Goal: Task Accomplishment & Management: Complete application form

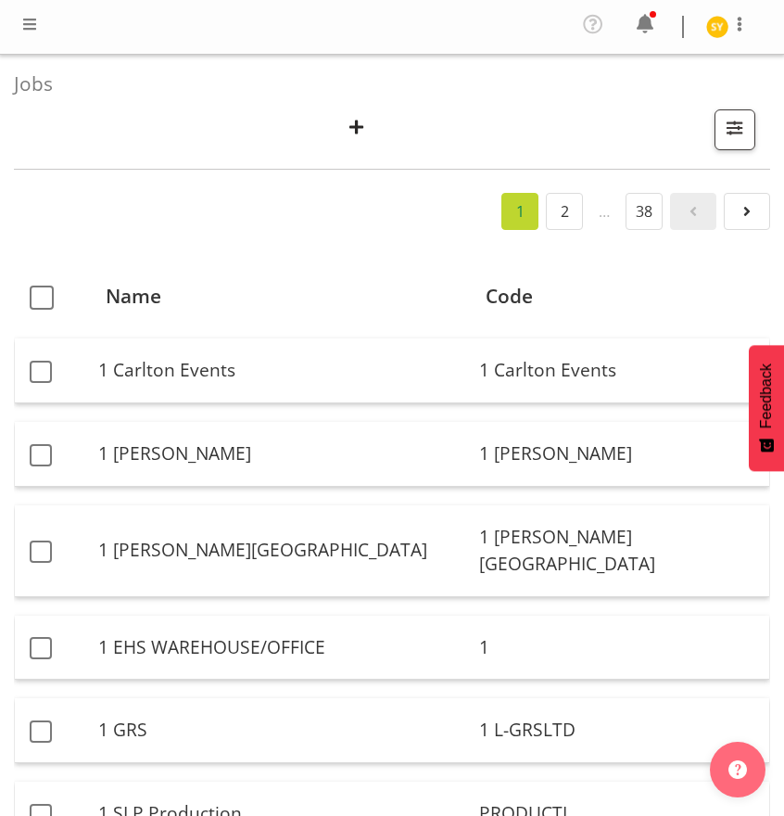
click at [746, 132] on span "button" at bounding box center [735, 128] width 24 height 24
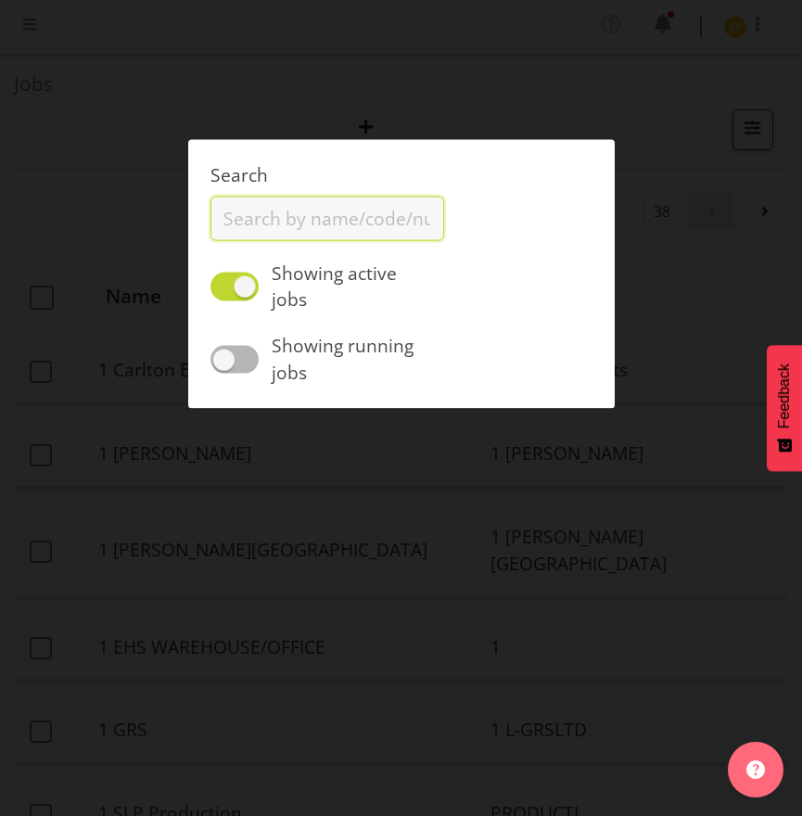
click at [307, 223] on input "text" at bounding box center [327, 218] width 234 height 44
type input "1251014"
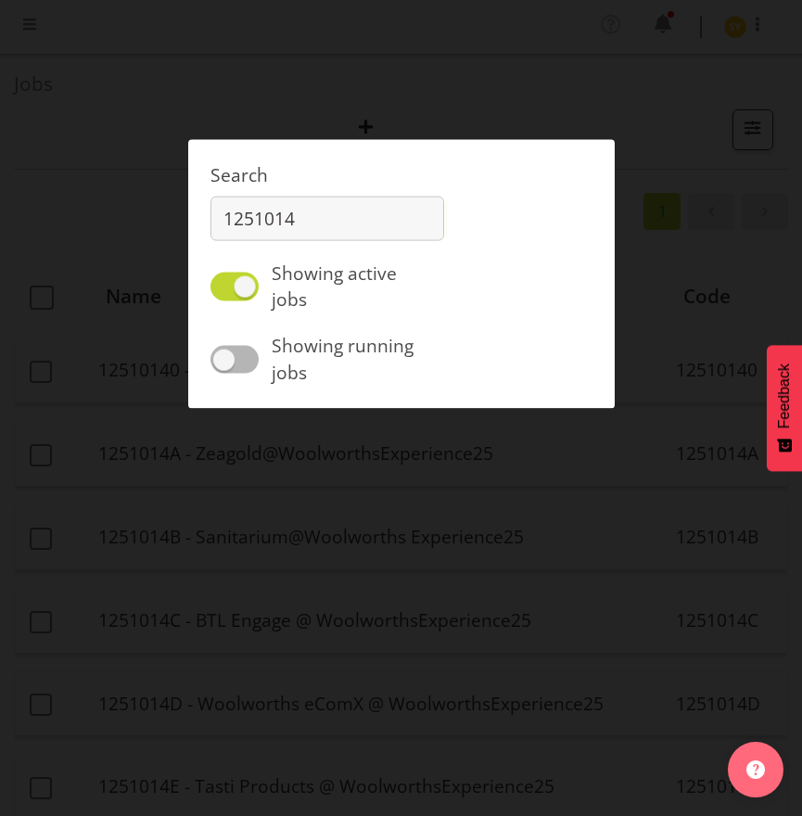
click at [140, 222] on div at bounding box center [401, 408] width 802 height 816
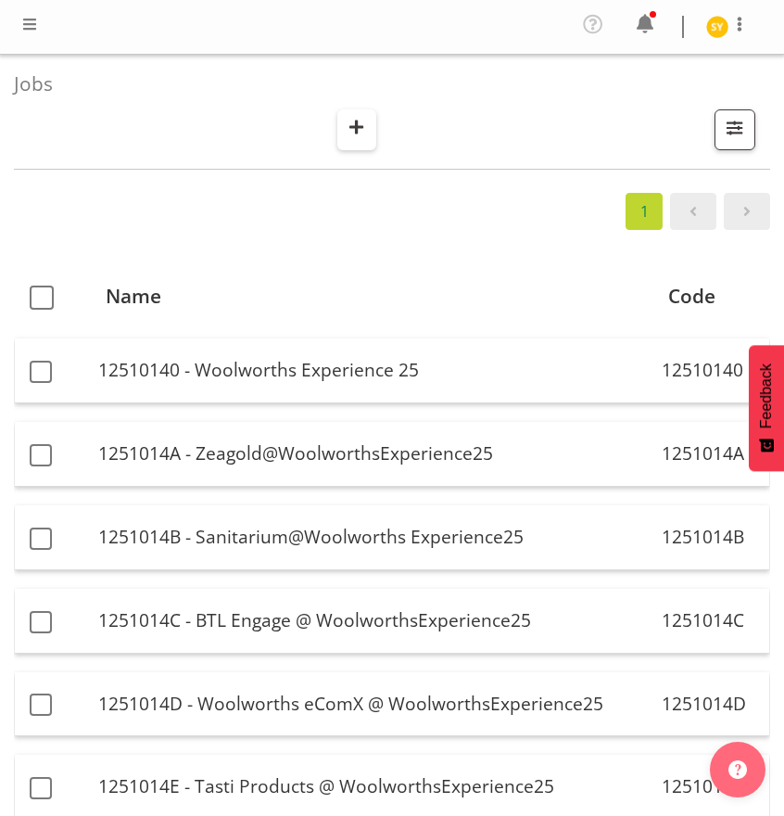
click at [348, 126] on span "button" at bounding box center [357, 127] width 24 height 24
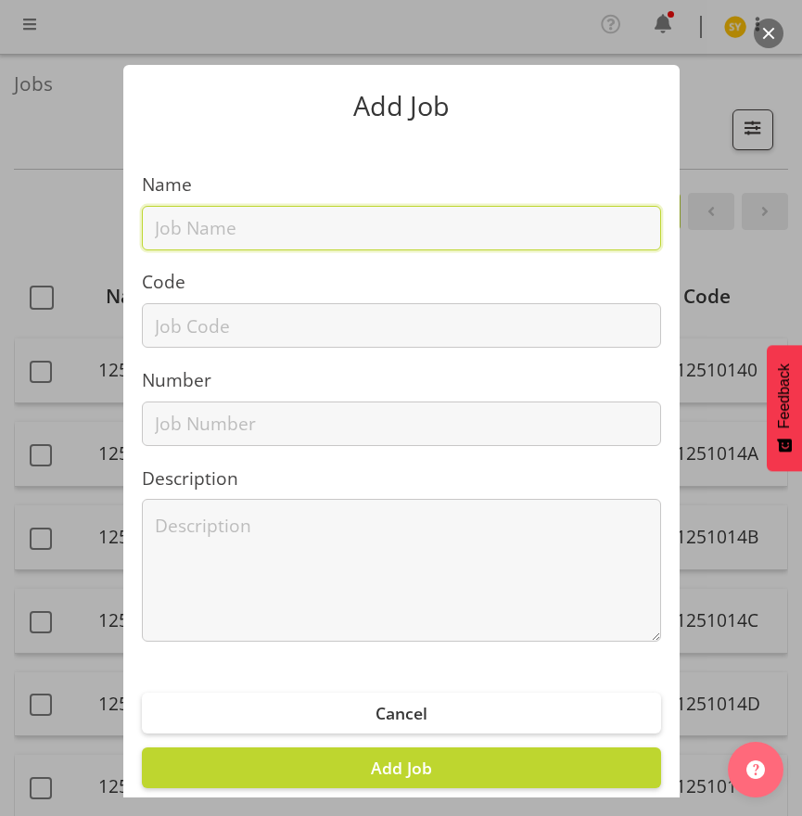
click at [240, 233] on input "text" at bounding box center [401, 228] width 519 height 44
paste input "12510210"
type input "12510210"
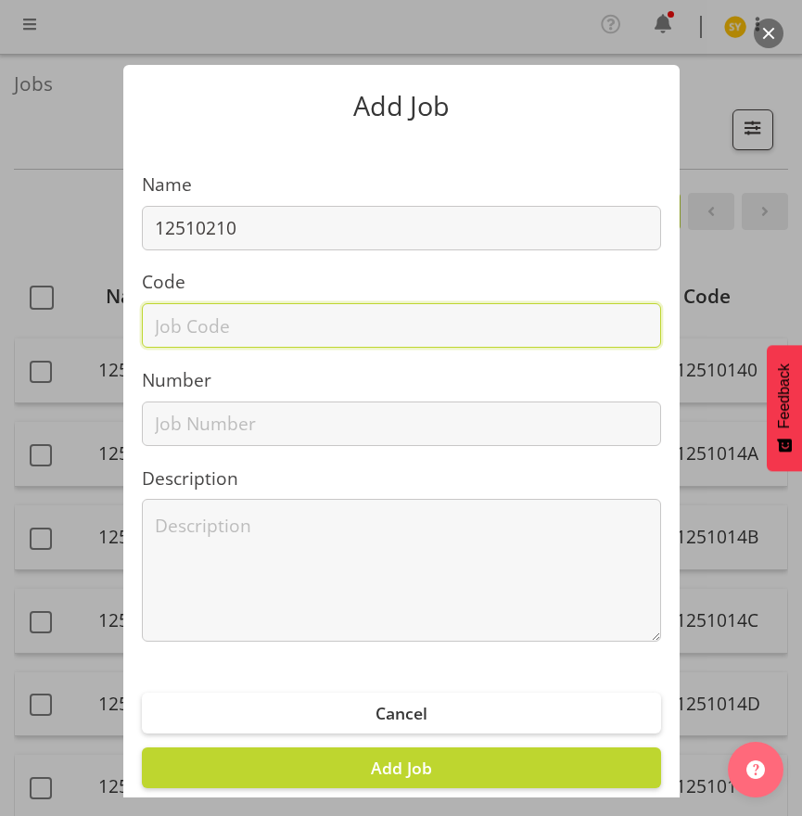
click at [173, 328] on input "text" at bounding box center [401, 325] width 519 height 44
paste input "12510210"
type input "12510210"
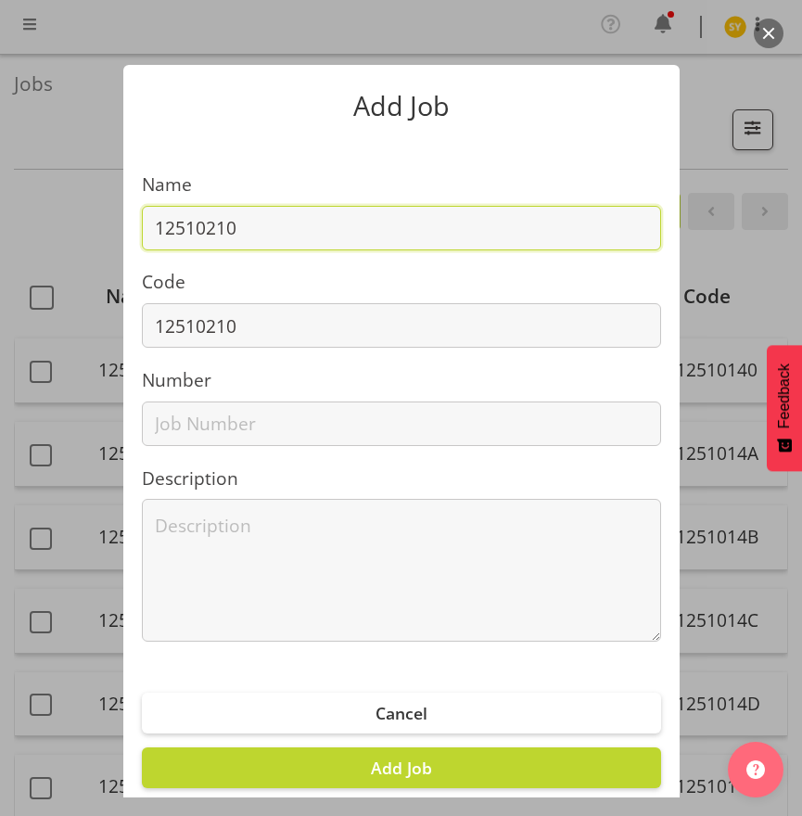
click at [306, 228] on input "12510210" at bounding box center [401, 228] width 519 height 44
click at [282, 228] on input "12510210 -" at bounding box center [401, 228] width 519 height 44
paste input "UoA P4P Project 2025"
type input "12510210 - UoA P4P Project 2025"
drag, startPoint x: 481, startPoint y: 228, endPoint x: 30, endPoint y: 222, distance: 451.4
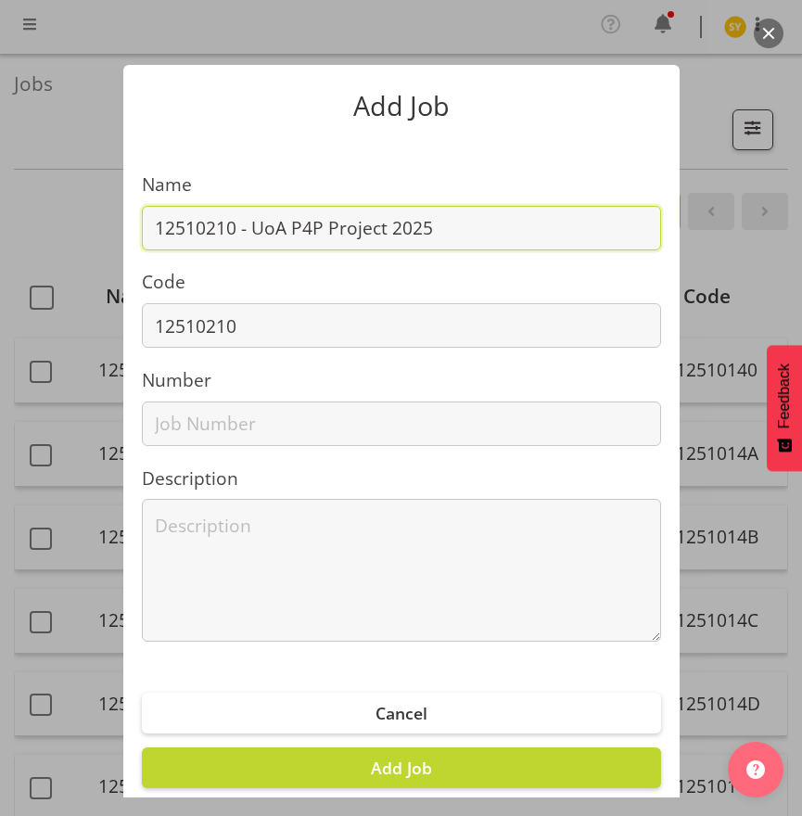
click at [57, 221] on div "Add Job Name 12510210 - UoA P4P Project 2025 Code 12510210 Number Description C…" at bounding box center [401, 408] width 802 height 779
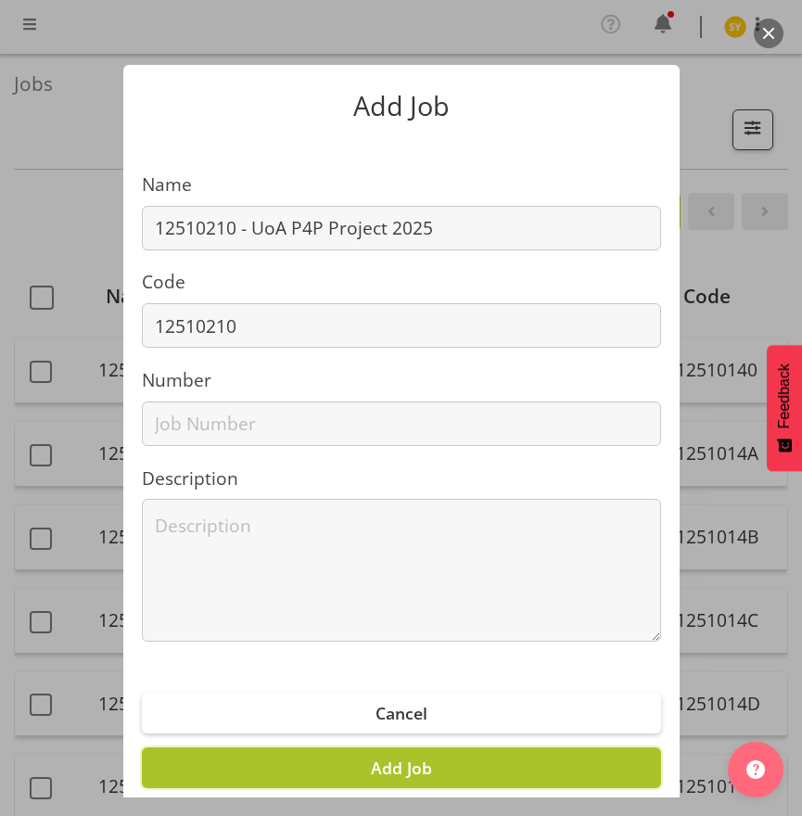
click at [401, 768] on span "Add Job" at bounding box center [401, 767] width 61 height 22
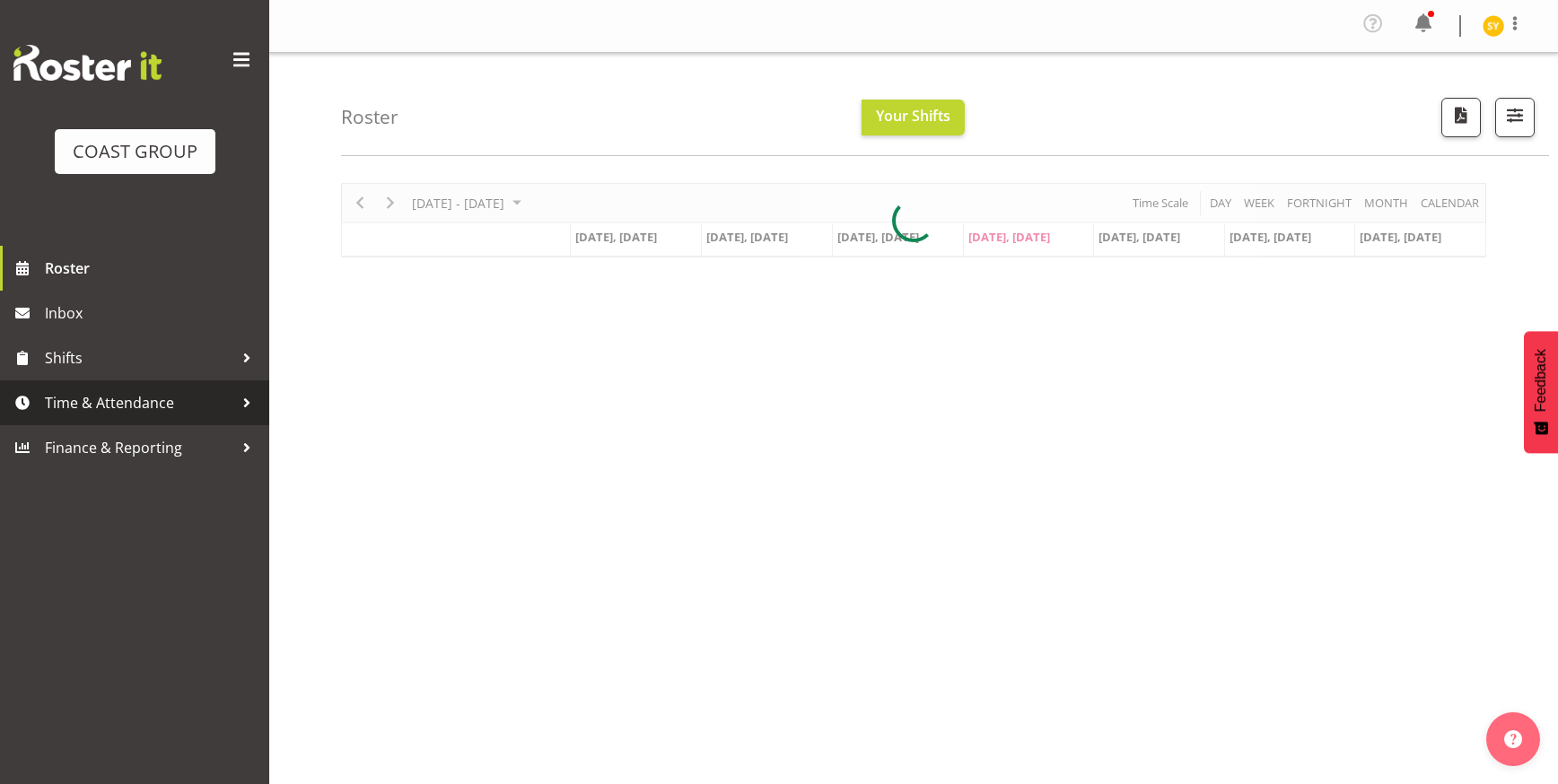
click at [99, 415] on span "Time & Attendance" at bounding box center [138, 403] width 189 height 27
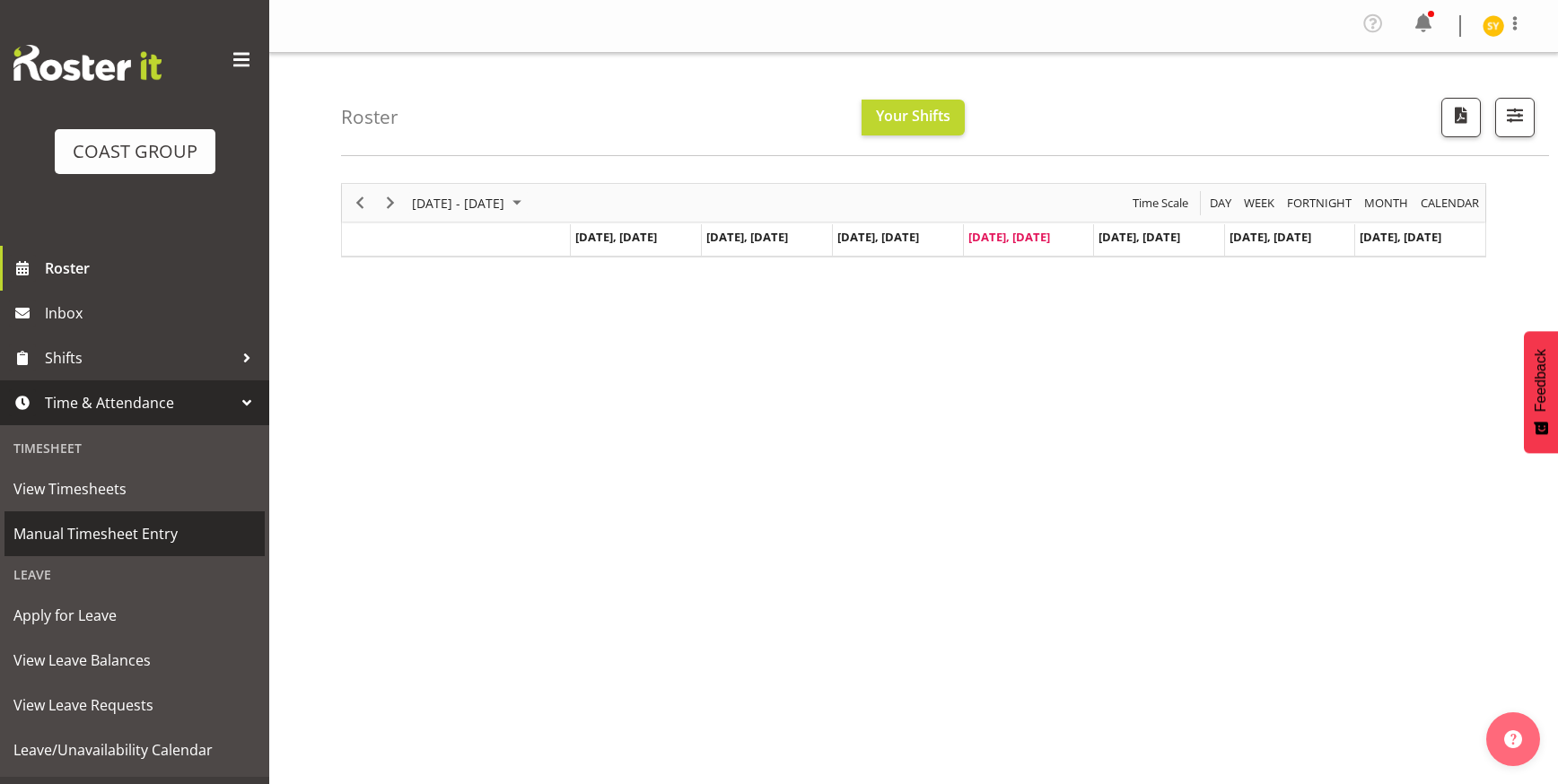
click at [91, 541] on span "Manual Timesheet Entry" at bounding box center [135, 534] width 242 height 27
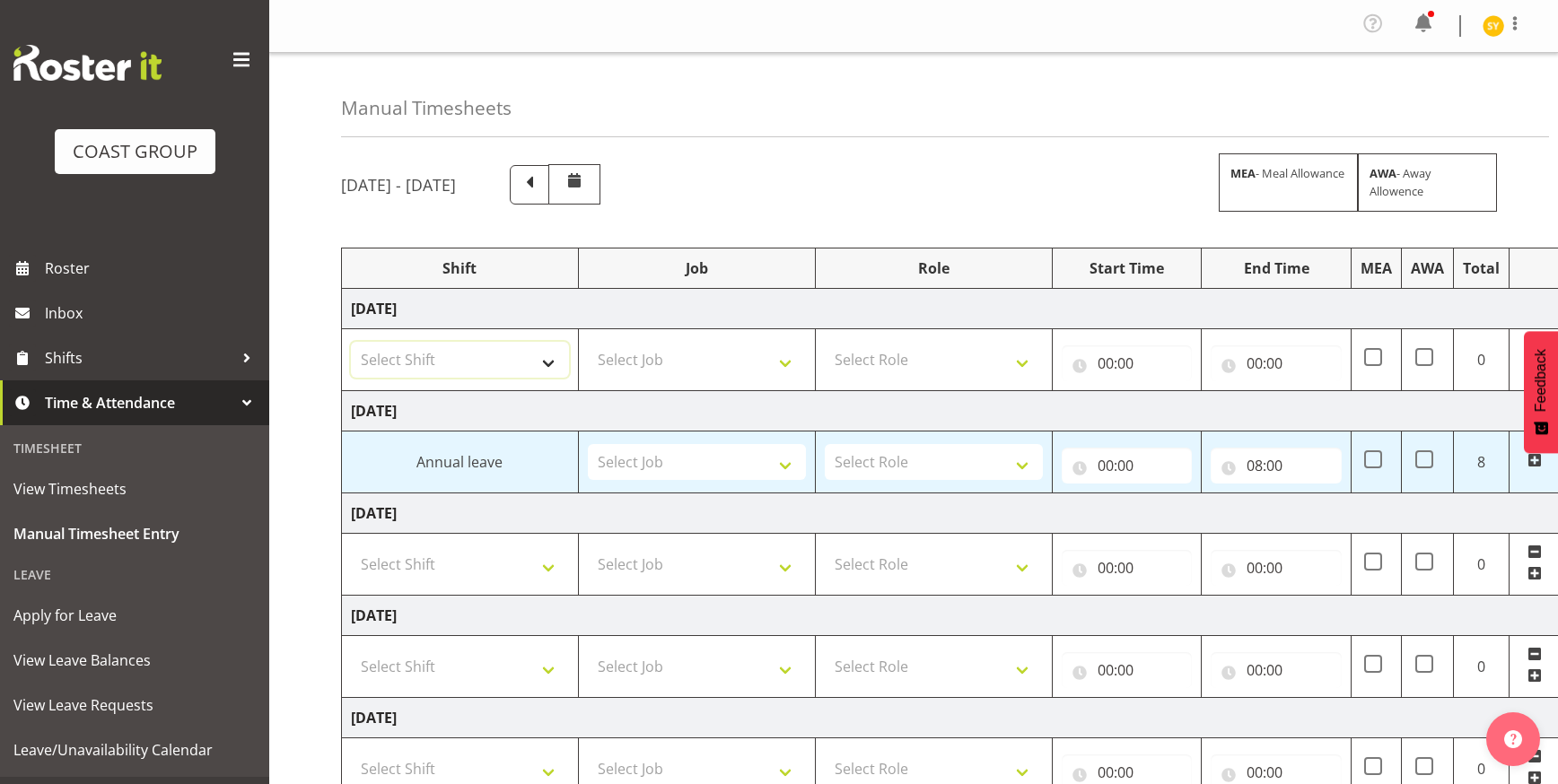
click at [553, 363] on select "Select Shift EHS AKL Warehouse/Office" at bounding box center [459, 359] width 218 height 36
select select "1083"
click at [351, 342] on select "Select Shift EHS AKL Warehouse/Office" at bounding box center [459, 359] width 218 height 36
click at [650, 361] on select "Select Job 1 Carlton Events 1 Carlton Hamilton 1 Carlton Wellington 1 EHS WAREH…" at bounding box center [696, 359] width 218 height 36
select select "69"
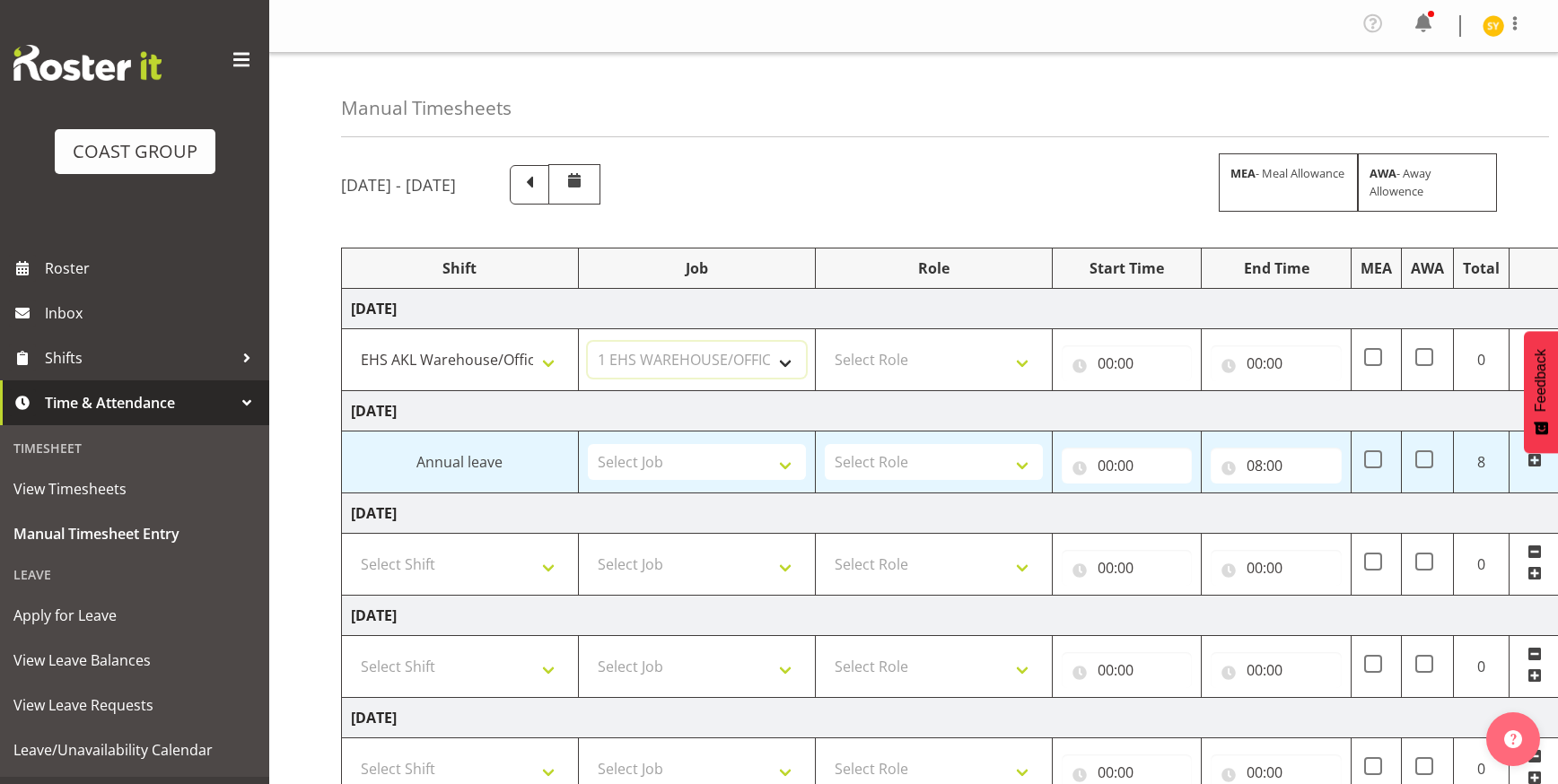
click at [588, 342] on select "Select Job 1 Carlton Events 1 Carlton Hamilton 1 Carlton Wellington 1 EHS WAREH…" at bounding box center [696, 359] width 218 height 36
click at [948, 363] on select "Select Role ACCOUNTS" at bounding box center [933, 359] width 218 height 36
select select "204"
click at [825, 342] on select "Select Role ACCOUNTS" at bounding box center [933, 359] width 218 height 36
click at [1111, 371] on input "00:00" at bounding box center [1126, 363] width 131 height 36
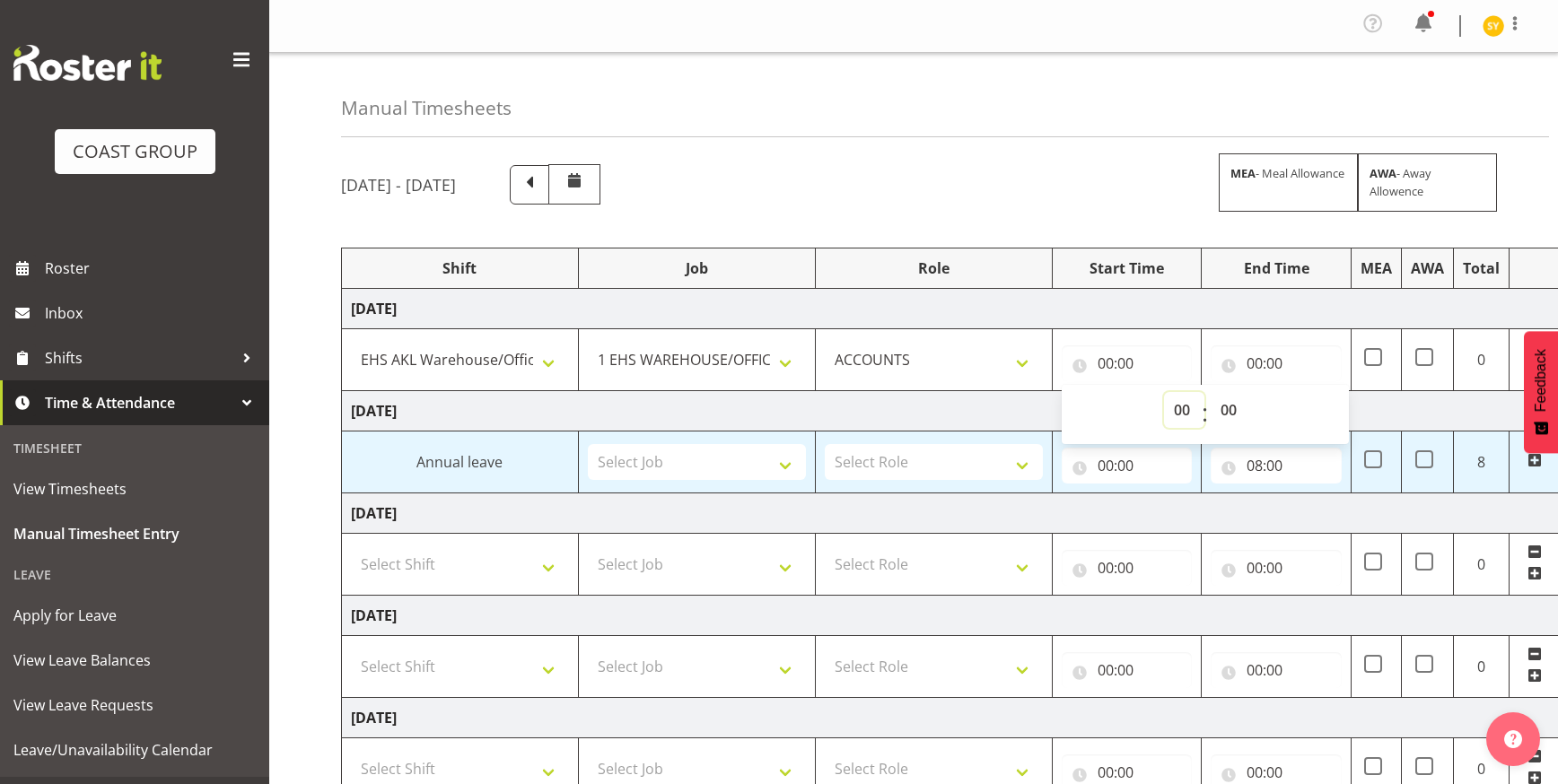
click at [1172, 407] on select "00 01 02 03 04 05 06 07 08 09 10 11 12 13 14 15 16 17 18 19 20 21 22 23" at bounding box center [1184, 409] width 41 height 36
select select "9"
click at [1164, 392] on select "00 01 02 03 04 05 06 07 08 09 10 11 12 13 14 15 16 17 18 19 20 21 22 23" at bounding box center [1184, 409] width 41 height 36
type input "09:00"
click at [1237, 416] on select "00 01 02 03 04 05 06 07 08 09 10 11 12 13 14 15 16 17 18 19 20 21 22 23 24 25 2…" at bounding box center [1231, 409] width 41 height 36
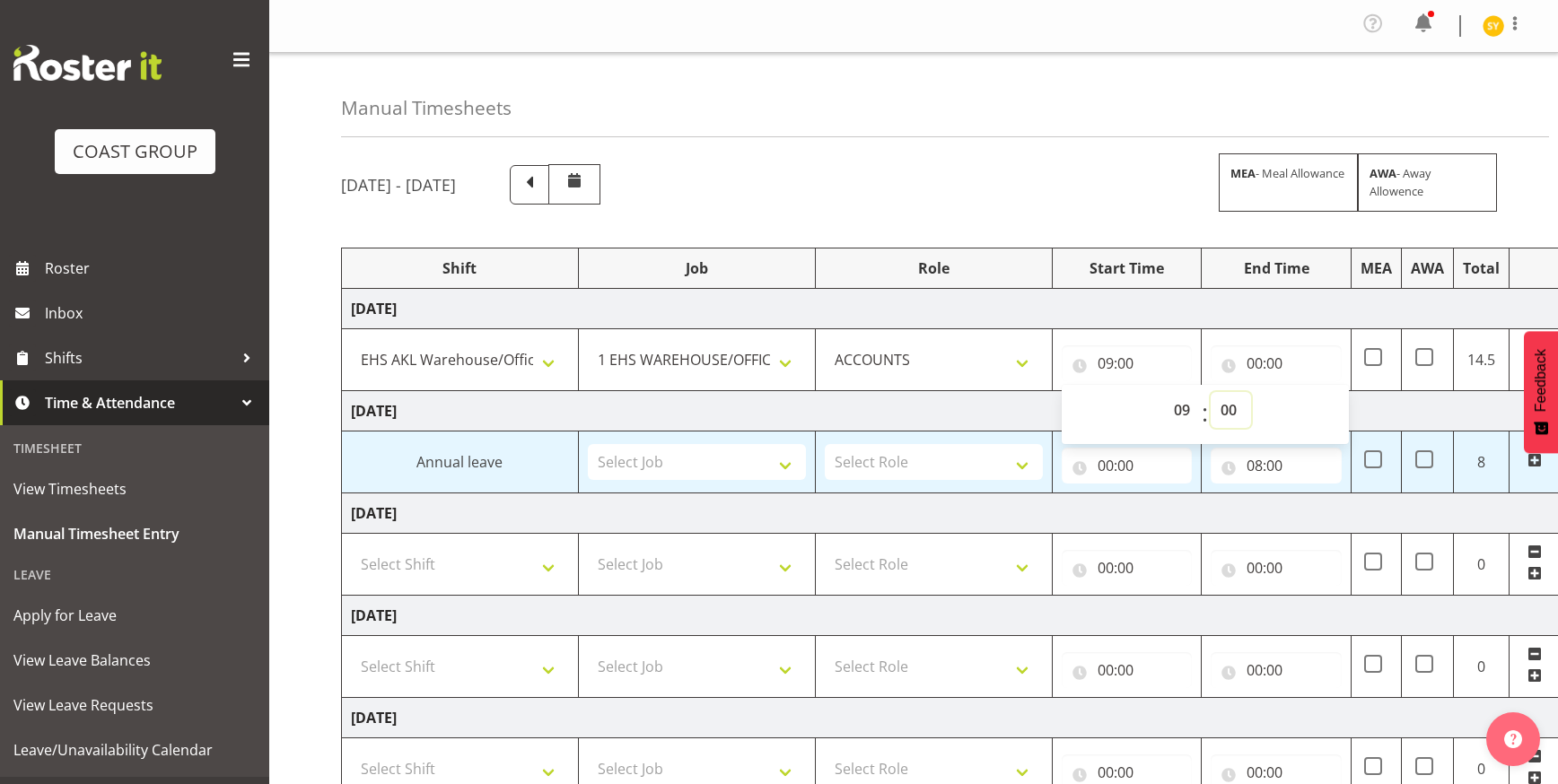
select select "15"
click at [1210, 392] on select "00 01 02 03 04 05 06 07 08 09 10 11 12 13 14 15 16 17 18 19 20 21 22 23 24 25 2…" at bounding box center [1231, 409] width 41 height 36
type input "09:15"
click at [1279, 371] on input "00:00" at bounding box center [1275, 363] width 131 height 36
click at [1313, 407] on select "00 01 02 03 04 05 06 07 08 09 10 11 12 13 14 15 16 17 18 19 20 21 22 23" at bounding box center [1333, 409] width 41 height 36
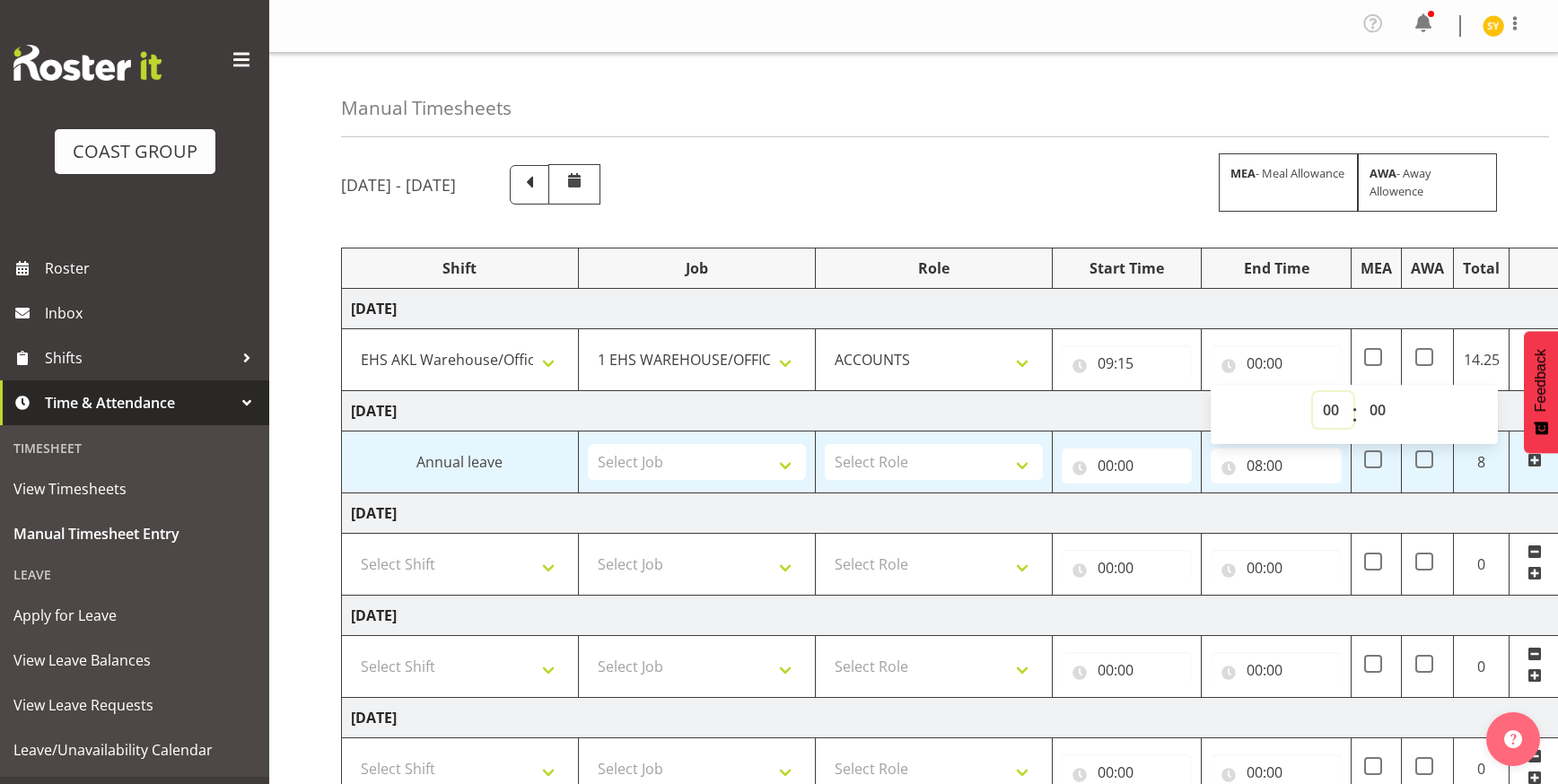
select select "13"
click at [1313, 392] on select "00 01 02 03 04 05 06 07 08 09 10 11 12 13 14 15 16 17 18 19 20 21 22 23" at bounding box center [1333, 409] width 41 height 36
type input "13:00"
click at [1391, 405] on select "00 01 02 03 04 05 06 07 08 09 10 11 12 13 14 15 16 17 18 19 20 21 22 23 24 25 2…" at bounding box center [1380, 409] width 41 height 36
select select "45"
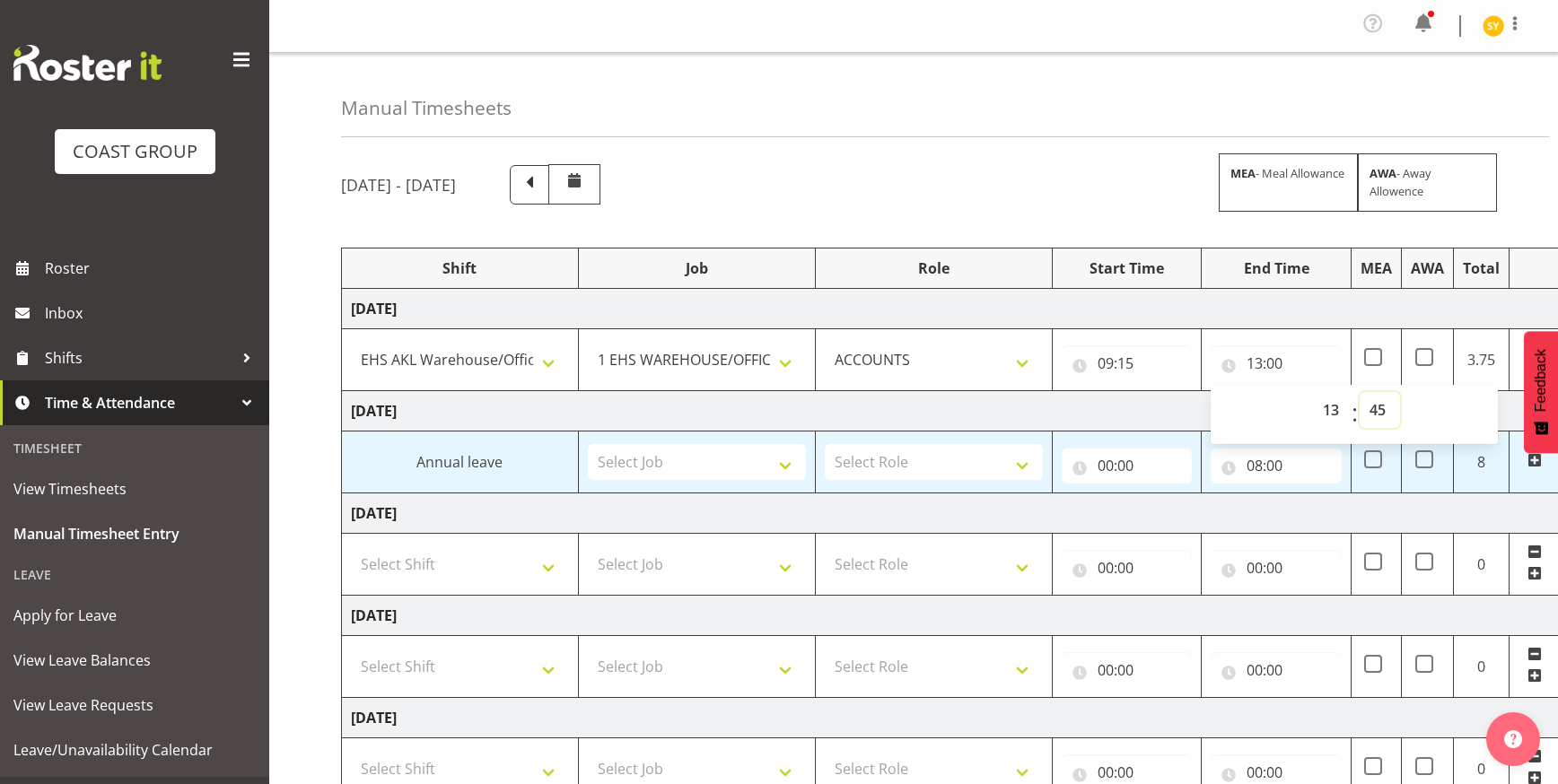
click at [1359, 392] on select "00 01 02 03 04 05 06 07 08 09 10 11 12 13 14 15 16 17 18 19 20 21 22 23 24 25 2…" at bounding box center [1380, 409] width 41 height 36
type input "13:45"
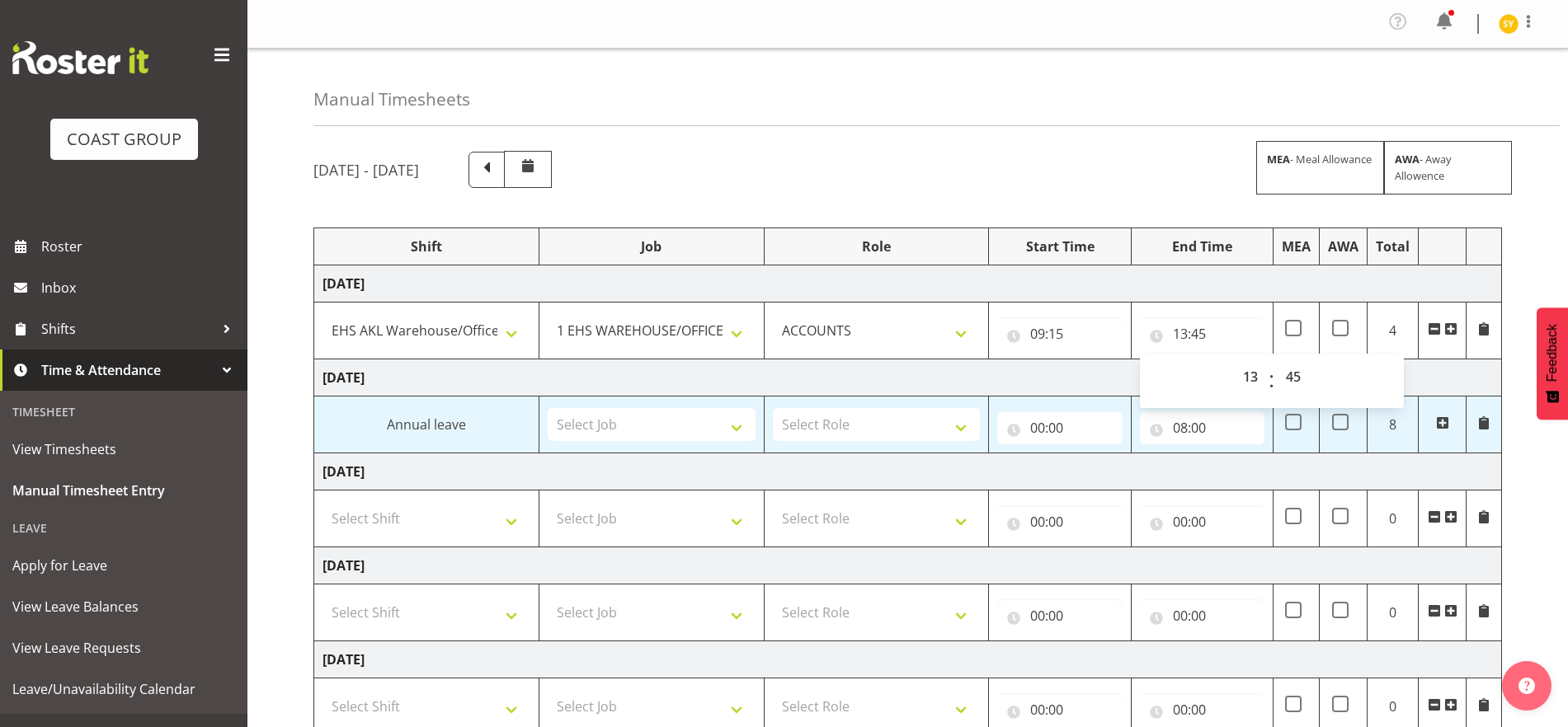
drag, startPoint x: 1451, startPoint y: 329, endPoint x: 1417, endPoint y: 335, distance: 34.5
click at [1431, 327] on span at bounding box center [1451, 328] width 13 height 13
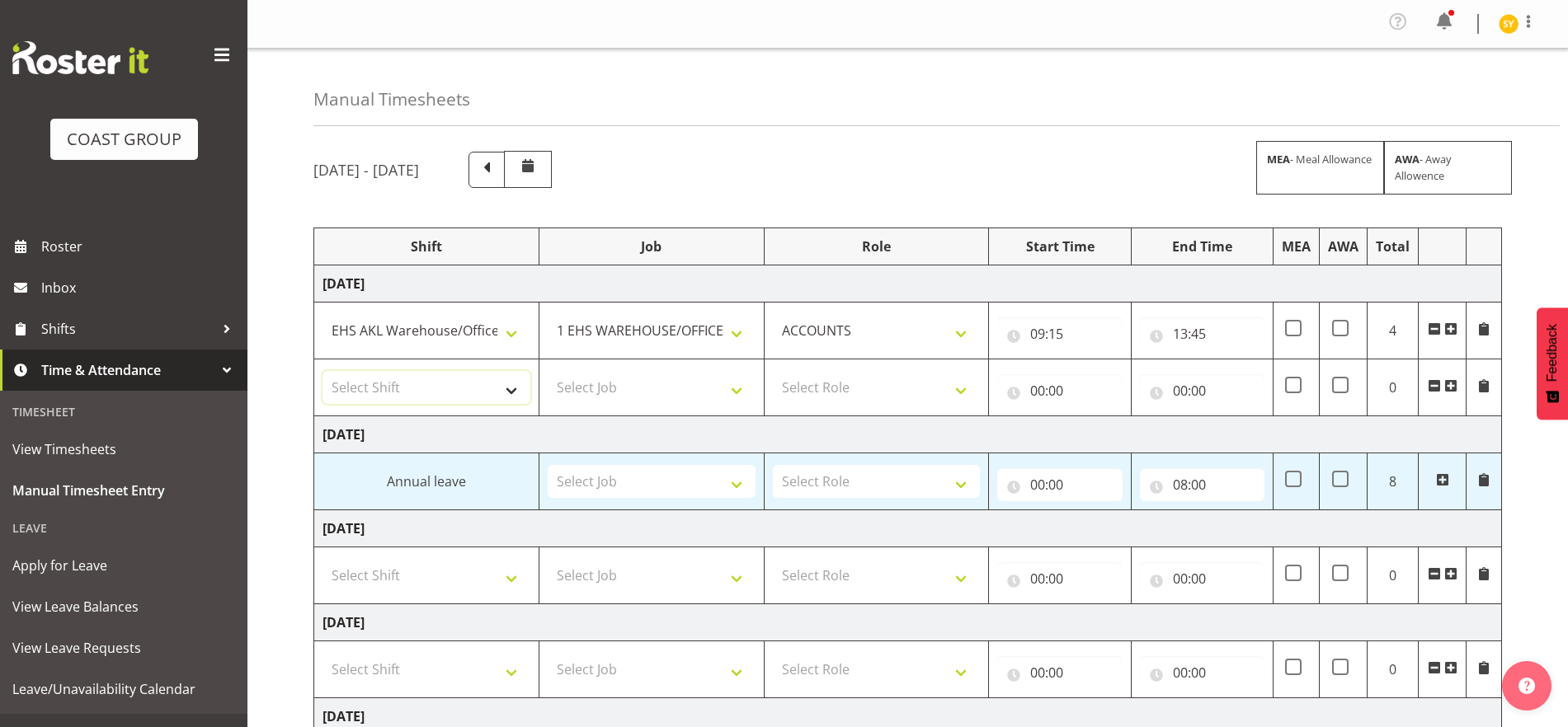
click at [507, 403] on select "Select Shift EHS AKL Warehouse/Office" at bounding box center [426, 387] width 208 height 33
select select "1083"
click at [322, 371] on select "Select Shift EHS AKL Warehouse/Office" at bounding box center [426, 387] width 208 height 33
click at [732, 390] on select "Select Job 1 Carlton Events 1 Carlton Hamilton 1 Carlton Wellington 1 EHS WAREH…" at bounding box center [651, 387] width 208 height 33
select select "69"
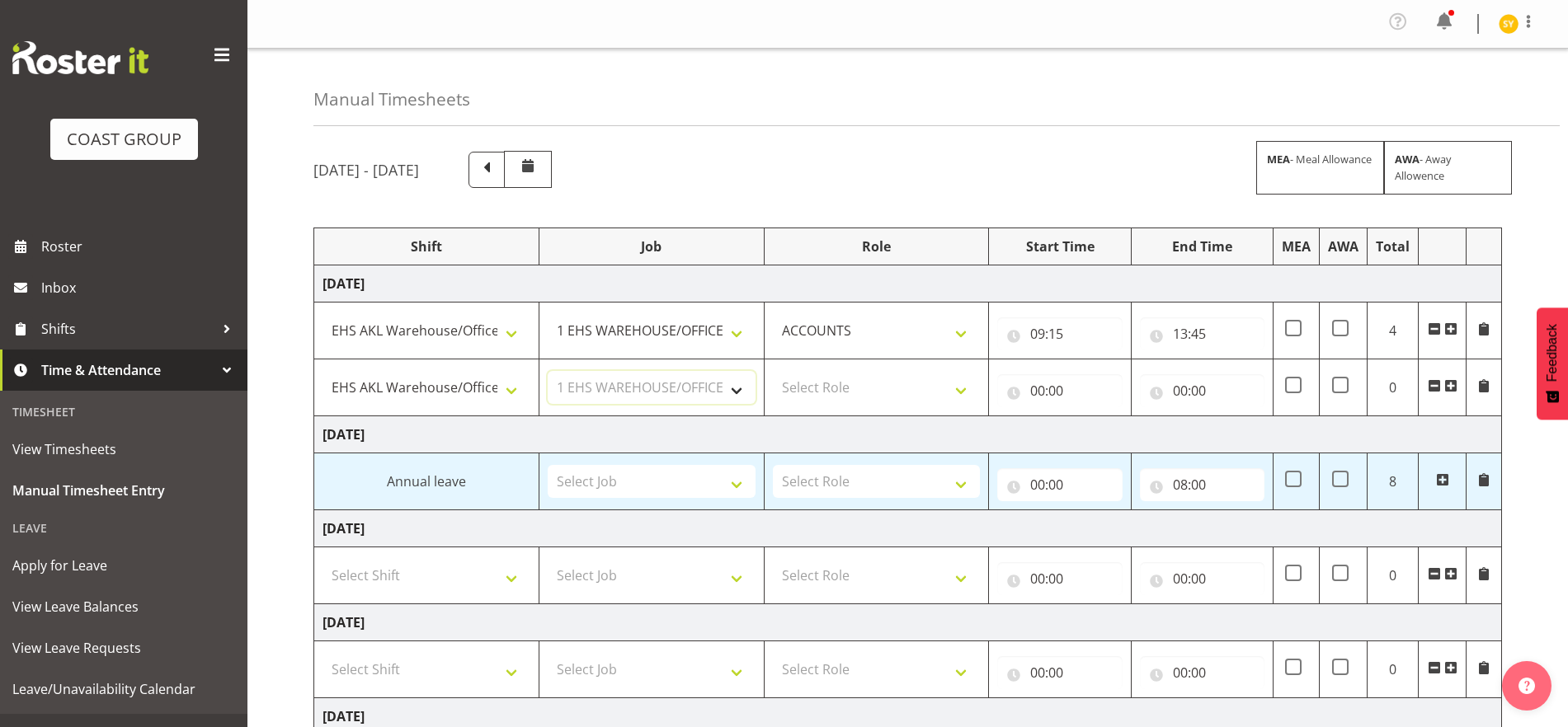
click at [547, 371] on select "Select Job 1 Carlton Events 1 Carlton Hamilton 1 Carlton Wellington 1 EHS WAREH…" at bounding box center [651, 387] width 208 height 33
click at [926, 398] on select "Select Role ACCOUNTS" at bounding box center [877, 387] width 208 height 33
select select "204"
click at [772, 371] on select "Select Role ACCOUNTS" at bounding box center [877, 387] width 208 height 33
click at [1054, 401] on input "00:00" at bounding box center [1060, 391] width 125 height 33
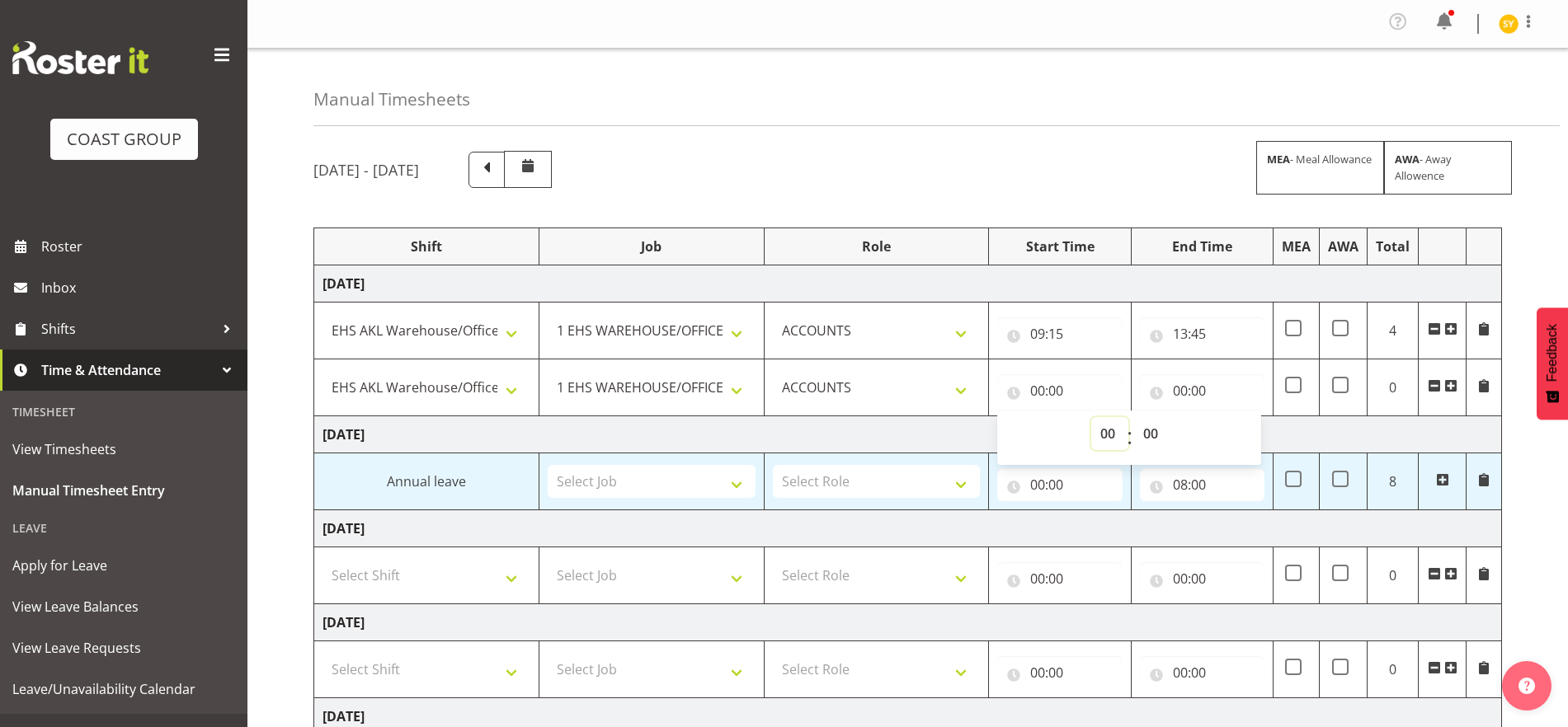
click at [1104, 444] on select "00 01 02 03 04 05 06 07 08 09 10 11 12 13 14 15 16 17 18 19 20 21 22 23" at bounding box center [1110, 433] width 37 height 33
select select "20"
click at [1091, 417] on select "00 01 02 03 04 05 06 07 08 09 10 11 12 13 14 15 16 17 18 19 20 21 22 23" at bounding box center [1110, 433] width 37 height 33
type input "20:00"
click at [1160, 435] on select "00 01 02 03 04 05 06 07 08 09 10 11 12 13 14 15 16 17 18 19 20 21 22 23 24 25 2…" at bounding box center [1152, 433] width 37 height 33
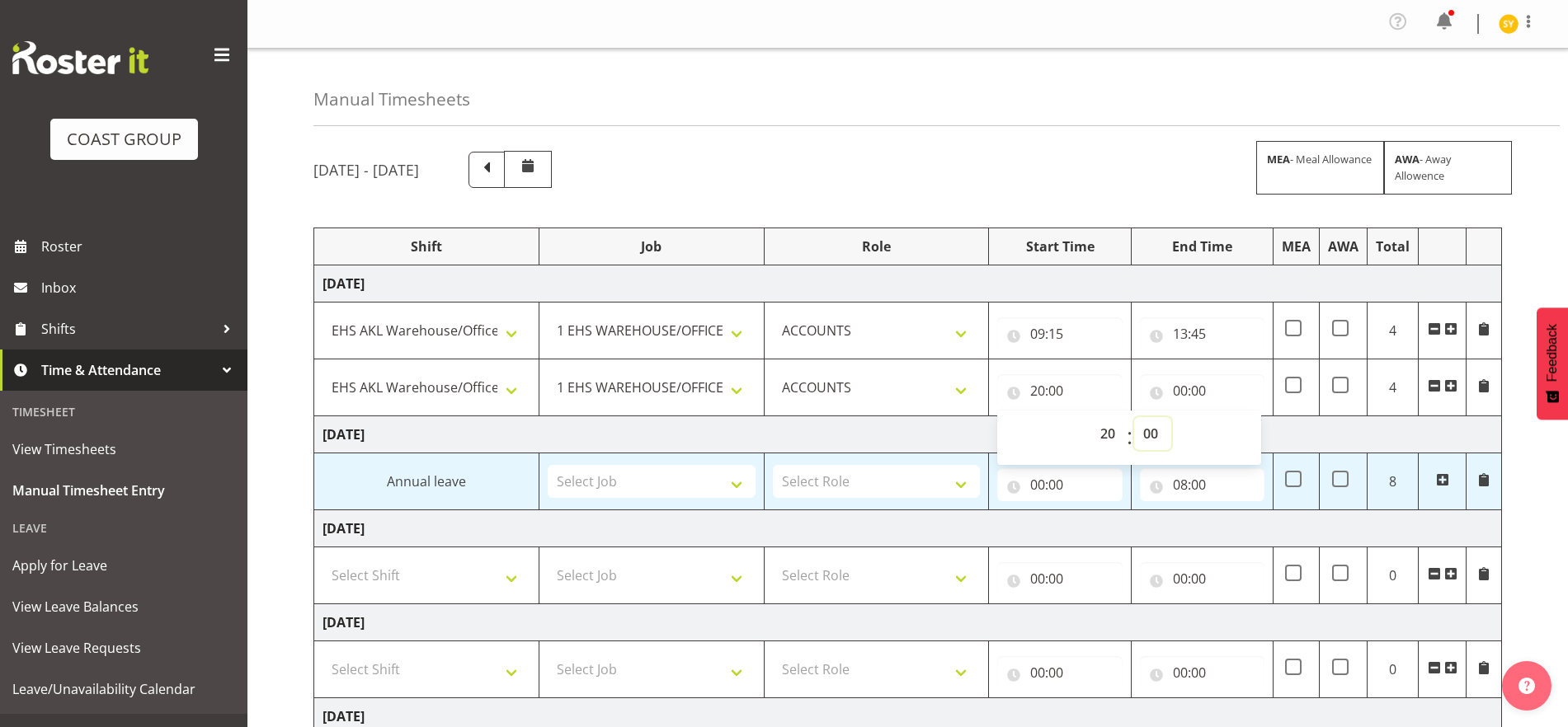
select select "30"
click at [1134, 417] on select "00 01 02 03 04 05 06 07 08 09 10 11 12 13 14 15 16 17 18 19 20 21 22 23 24 25 2…" at bounding box center [1152, 433] width 37 height 33
type input "20:30"
click at [1203, 388] on input "00:00" at bounding box center [1202, 391] width 125 height 33
click at [1254, 433] on select "00 01 02 03 04 05 06 07 08 09 10 11 12 13 14 15 16 17 18 19 20 21 22 23" at bounding box center [1253, 433] width 37 height 33
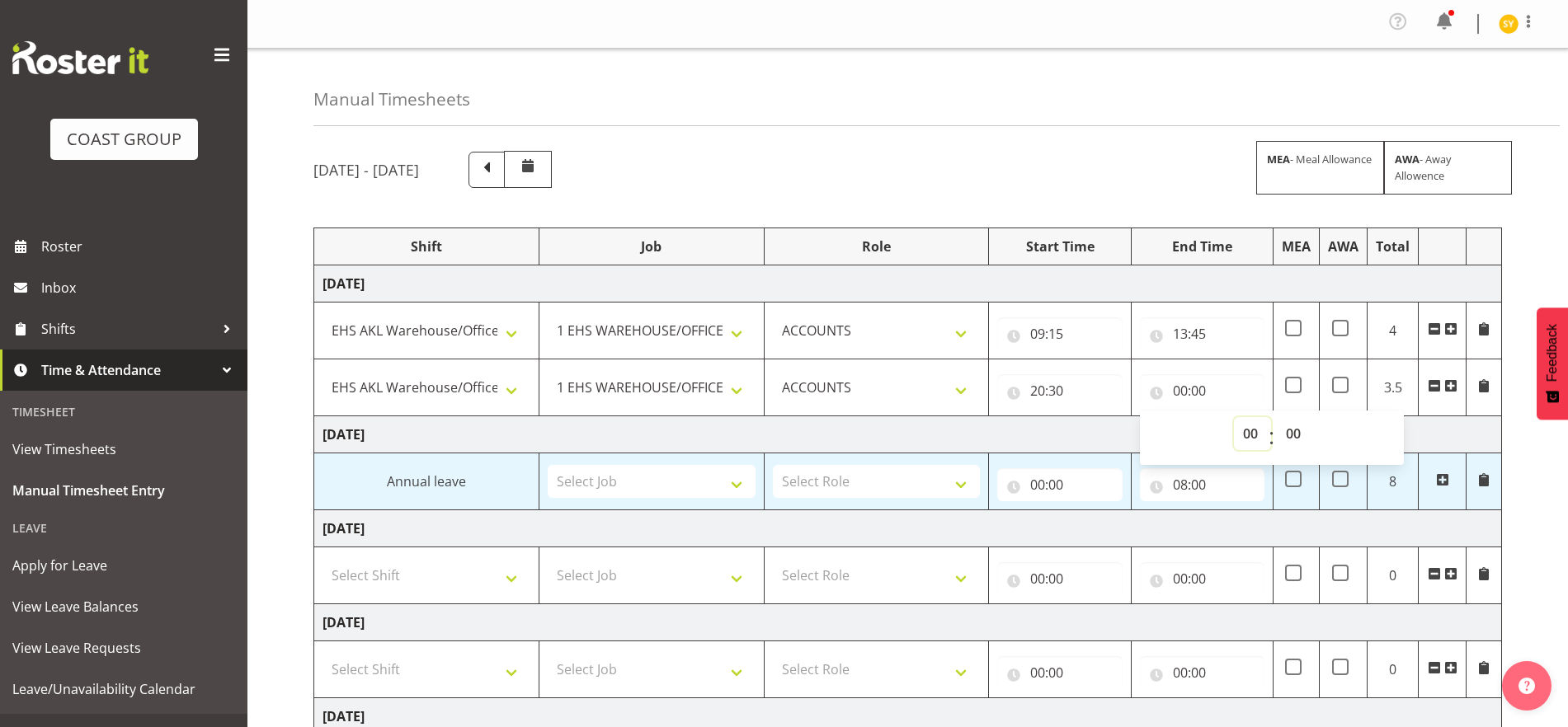
select select "21"
click at [1234, 417] on select "00 01 02 03 04 05 06 07 08 09 10 11 12 13 14 15 16 17 18 19 20 21 22 23" at bounding box center [1253, 433] width 37 height 33
type input "21:00"
click at [1297, 430] on select "00 01 02 03 04 05 06 07 08 09 10 11 12 13 14 15 16 17 18 19 20 21 22 23 24 25 2…" at bounding box center [1296, 433] width 37 height 33
select select "30"
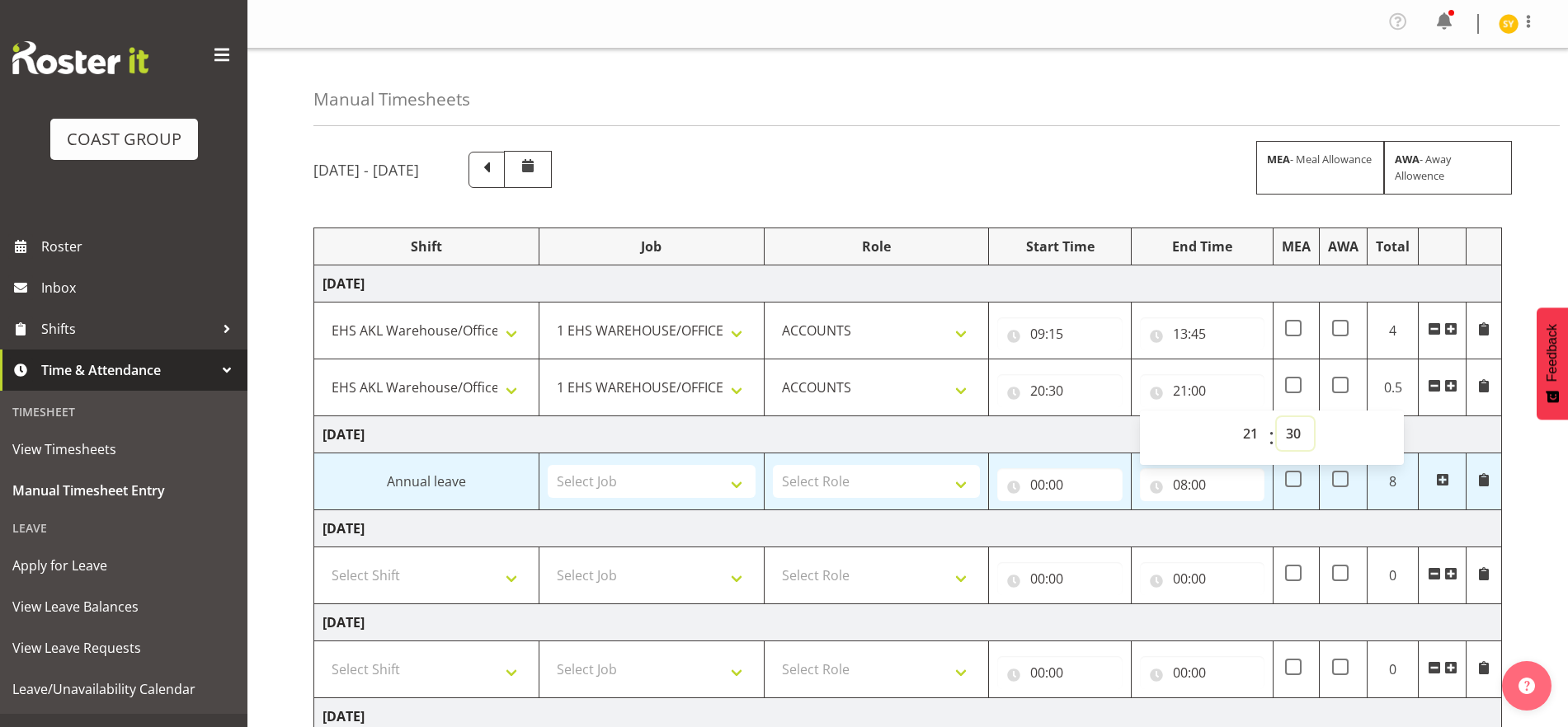
click at [1277, 417] on select "00 01 02 03 04 05 06 07 08 09 10 11 12 13 14 15 16 17 18 19 20 21 22 23 24 25 2…" at bounding box center [1296, 433] width 37 height 33
type input "21:30"
click at [1431, 432] on td "Thursday 4th September 2025" at bounding box center [908, 435] width 1188 height 37
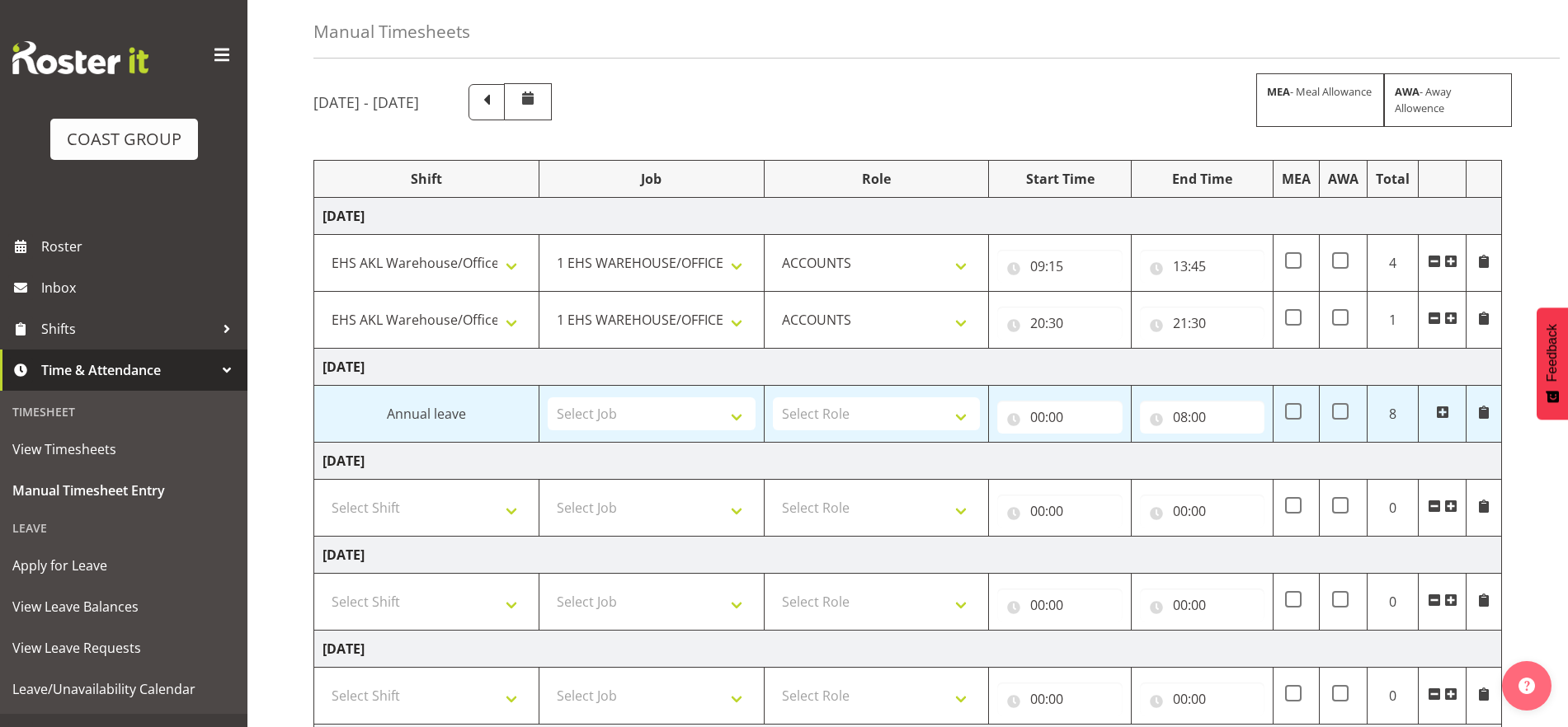
scroll to position [103, 0]
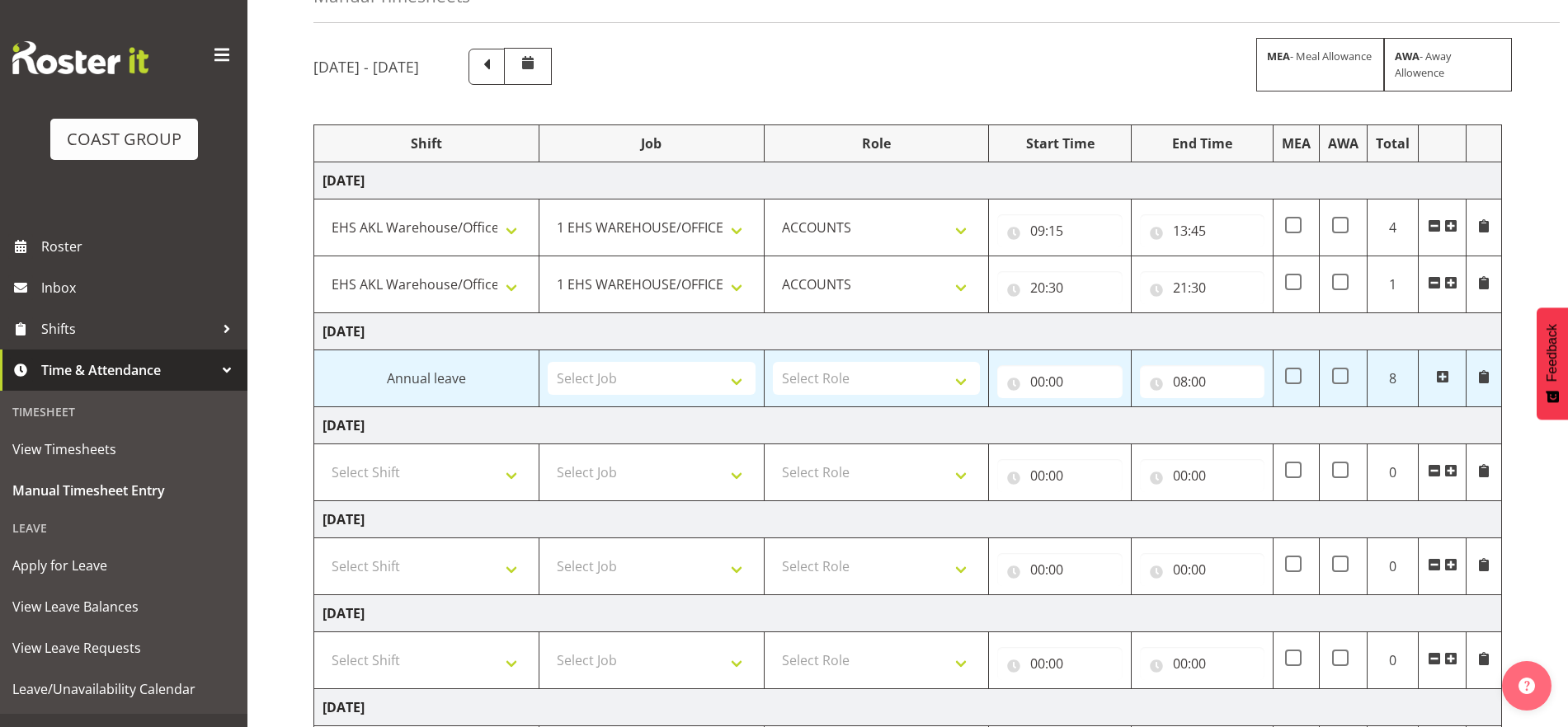
click at [1431, 379] on span at bounding box center [1443, 376] width 13 height 13
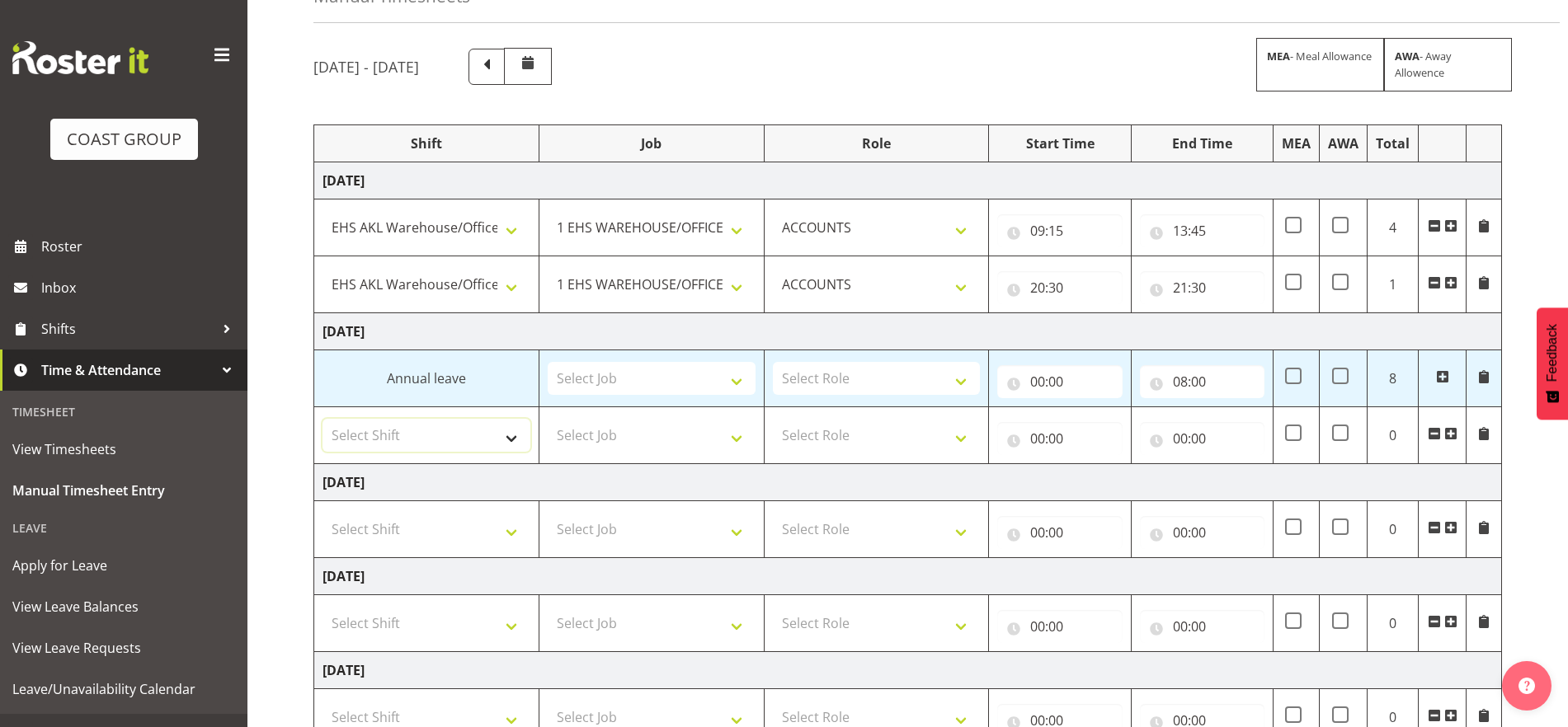
click at [501, 436] on select "Select Shift EHS AKL Warehouse/Office" at bounding box center [426, 435] width 208 height 33
select select "1083"
click at [322, 419] on select "Select Shift EHS AKL Warehouse/Office" at bounding box center [426, 435] width 208 height 33
click at [743, 432] on select "Select Job 1 Carlton Events 1 Carlton Hamilton 1 Carlton Wellington 1 EHS WAREH…" at bounding box center [651, 435] width 208 height 33
select select "69"
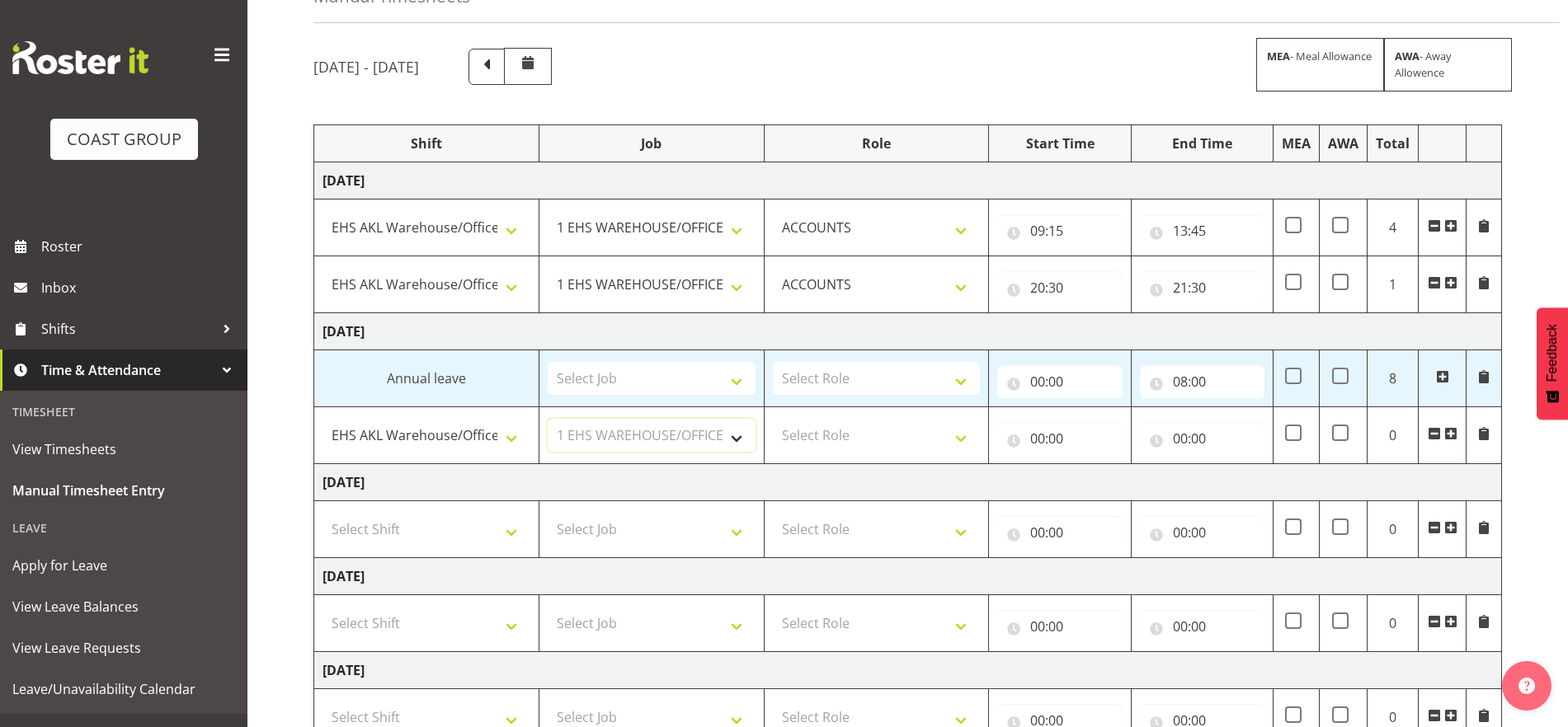
click at [547, 419] on select "Select Job 1 Carlton Events 1 Carlton Hamilton 1 Carlton Wellington 1 EHS WAREH…" at bounding box center [651, 435] width 208 height 33
click at [956, 433] on select "Select Role ACCOUNTS" at bounding box center [877, 435] width 208 height 33
select select "204"
click at [772, 419] on select "Select Role ACCOUNTS" at bounding box center [877, 435] width 208 height 33
click at [1057, 450] on input "00:00" at bounding box center [1060, 439] width 125 height 33
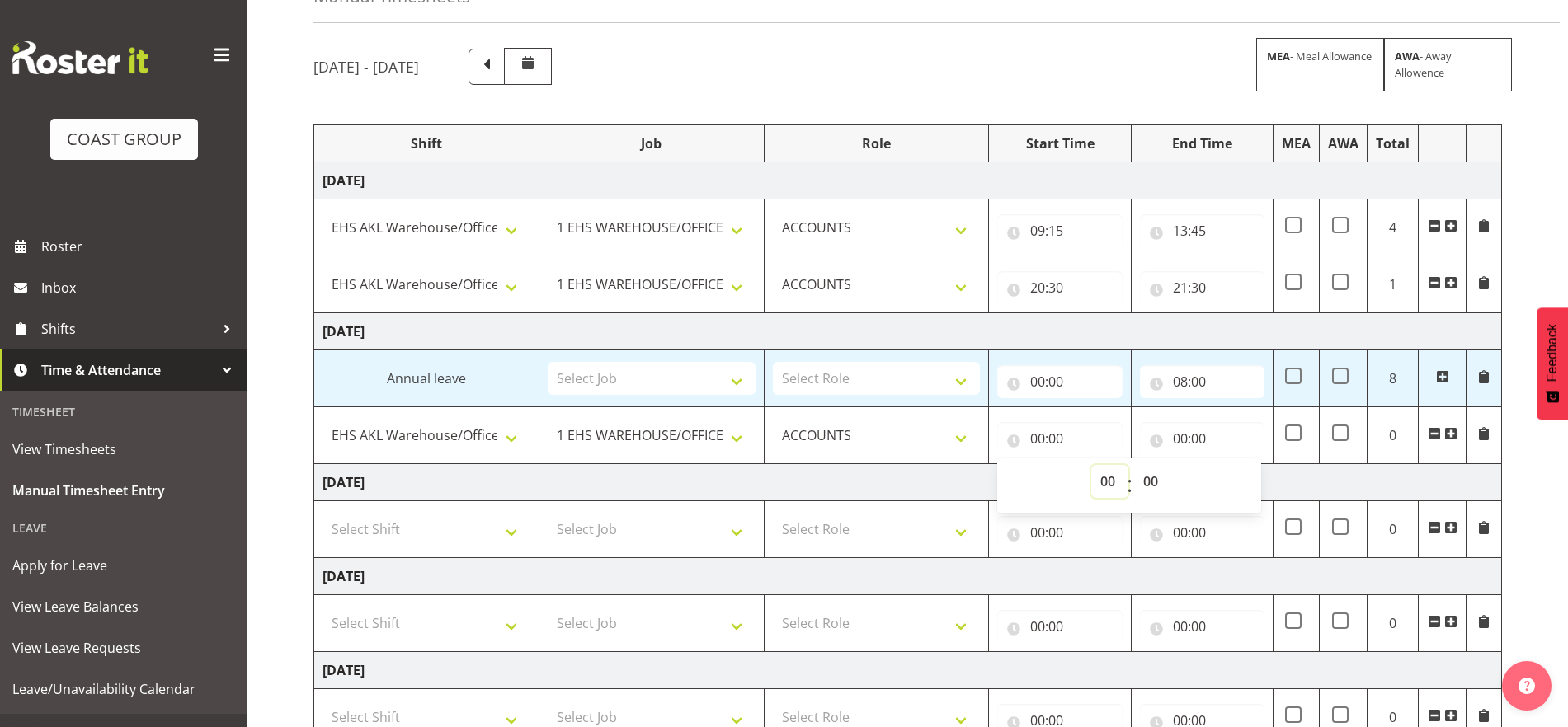
click at [1108, 485] on select "00 01 02 03 04 05 06 07 08 09 10 11 12 13 14 15 16 17 18 19 20 21 22 23" at bounding box center [1110, 481] width 37 height 33
select select "17"
click at [1091, 465] on select "00 01 02 03 04 05 06 07 08 09 10 11 12 13 14 15 16 17 18 19 20 21 22 23" at bounding box center [1110, 481] width 37 height 33
type input "17:00"
click at [1142, 479] on select "00 01 02 03 04 05 06 07 08 09 10 11 12 13 14 15 16 17 18 19 20 21 22 23 24 25 2…" at bounding box center [1152, 481] width 37 height 33
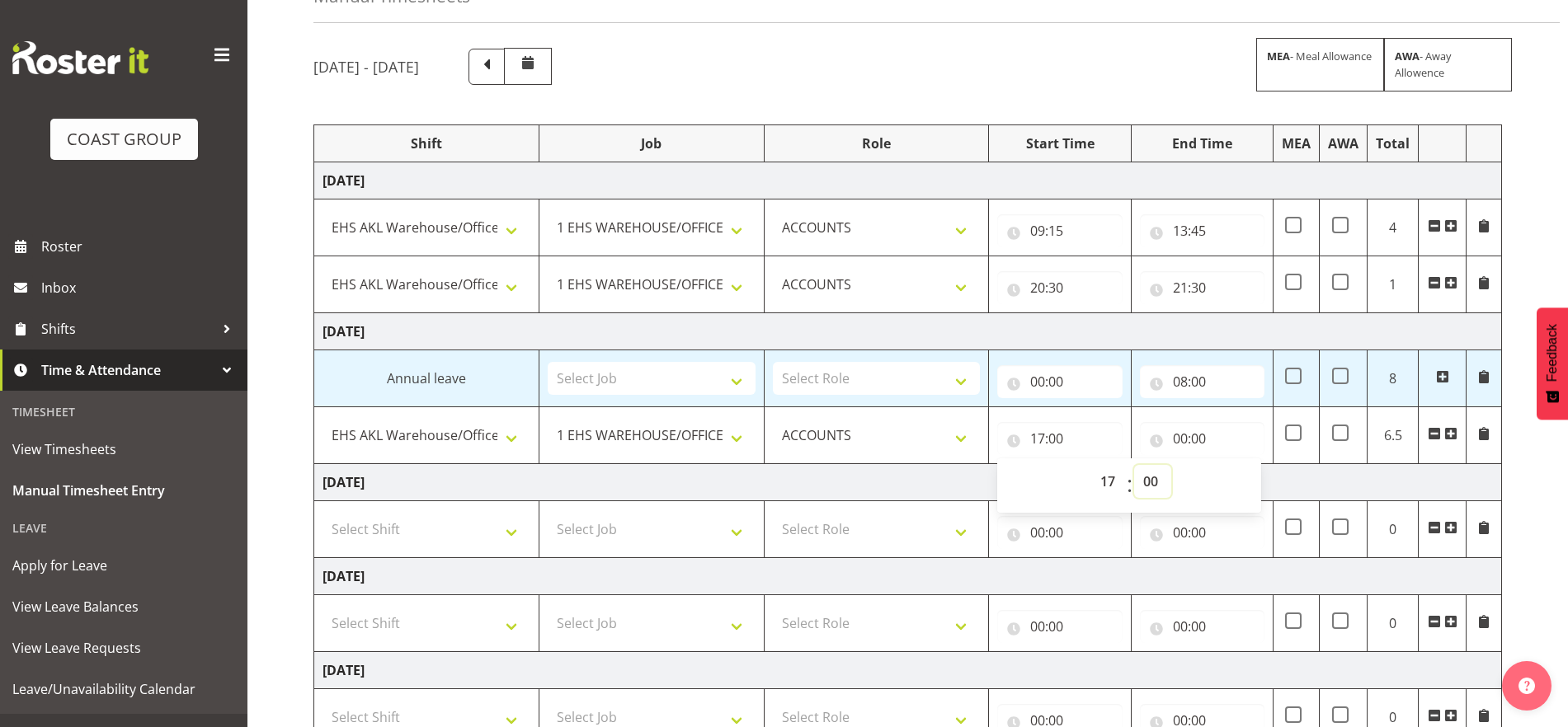
select select "30"
click at [1134, 465] on select "00 01 02 03 04 05 06 07 08 09 10 11 12 13 14 15 16 17 18 19 20 21 22 23 24 25 2…" at bounding box center [1152, 481] width 37 height 33
type input "17:30"
click at [1193, 432] on input "00:00" at bounding box center [1202, 439] width 125 height 33
click at [1257, 483] on select "00 01 02 03 04 05 06 07 08 09 10 11 12 13 14 15 16 17 18 19 20 21 22 23" at bounding box center [1253, 481] width 37 height 33
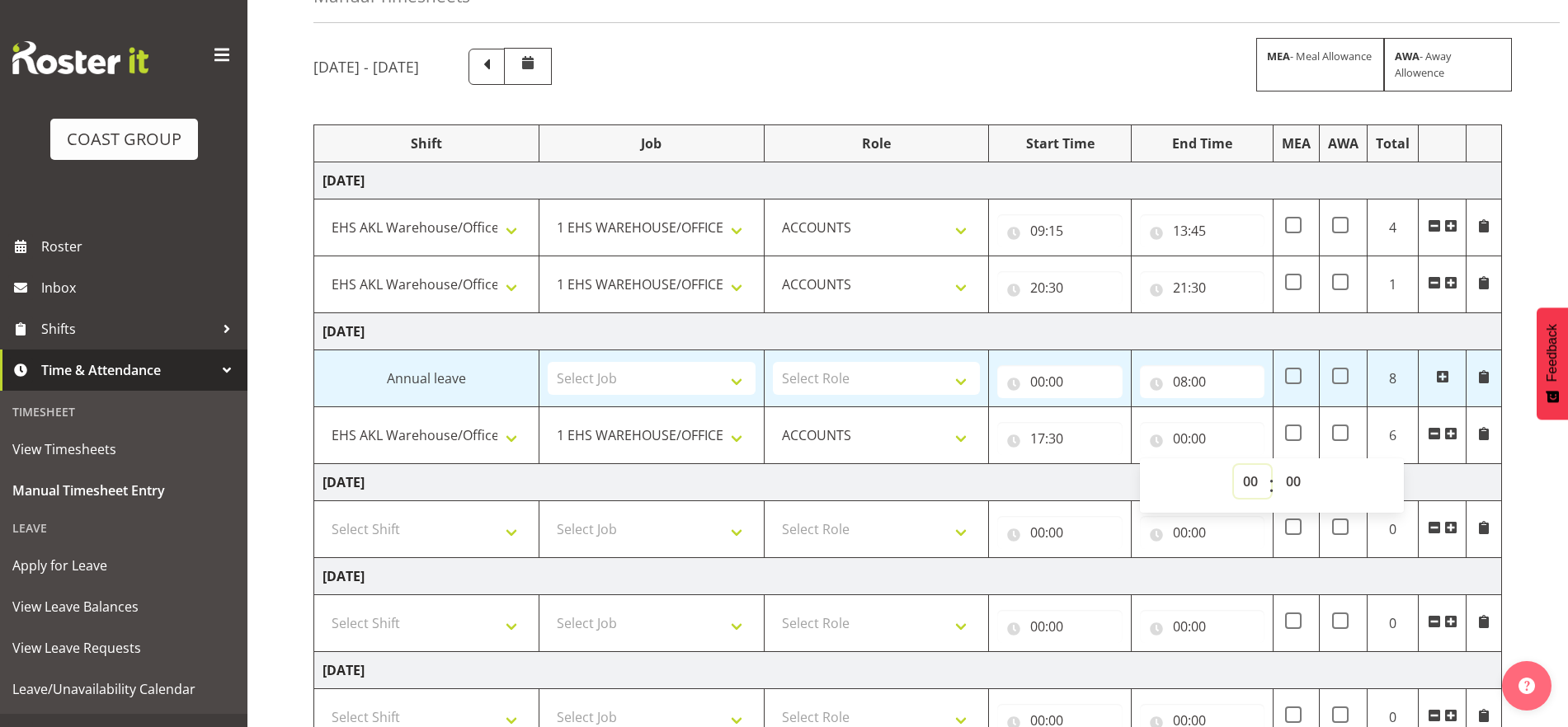
select select "22"
click at [1234, 465] on select "00 01 02 03 04 05 06 07 08 09 10 11 12 13 14 15 16 17 18 19 20 21 22 23" at bounding box center [1253, 481] width 37 height 33
type input "22:00"
click at [1431, 489] on td "Friday 5th September 2025" at bounding box center [908, 483] width 1188 height 37
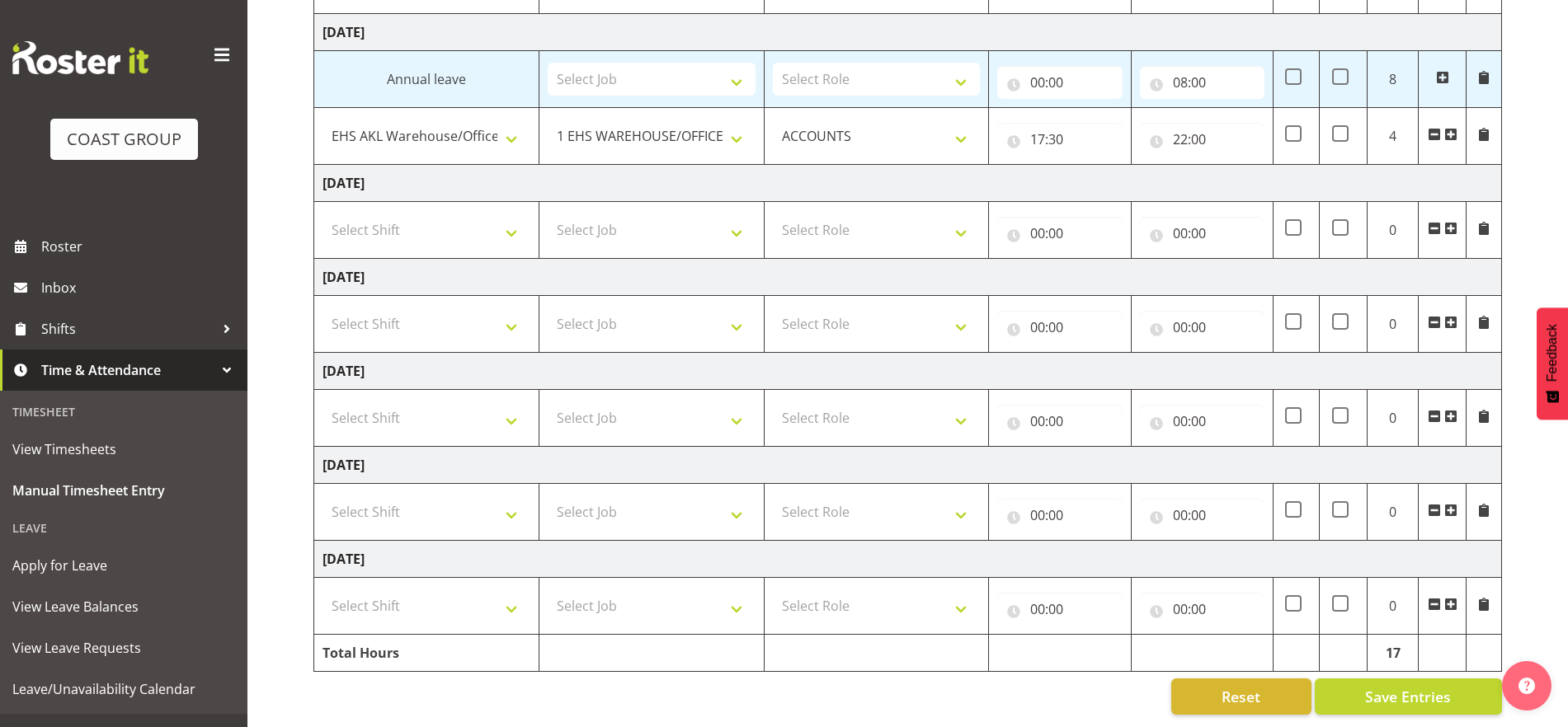
scroll to position [418, 0]
click at [1402, 686] on span "Save Entries" at bounding box center [1408, 697] width 85 height 21
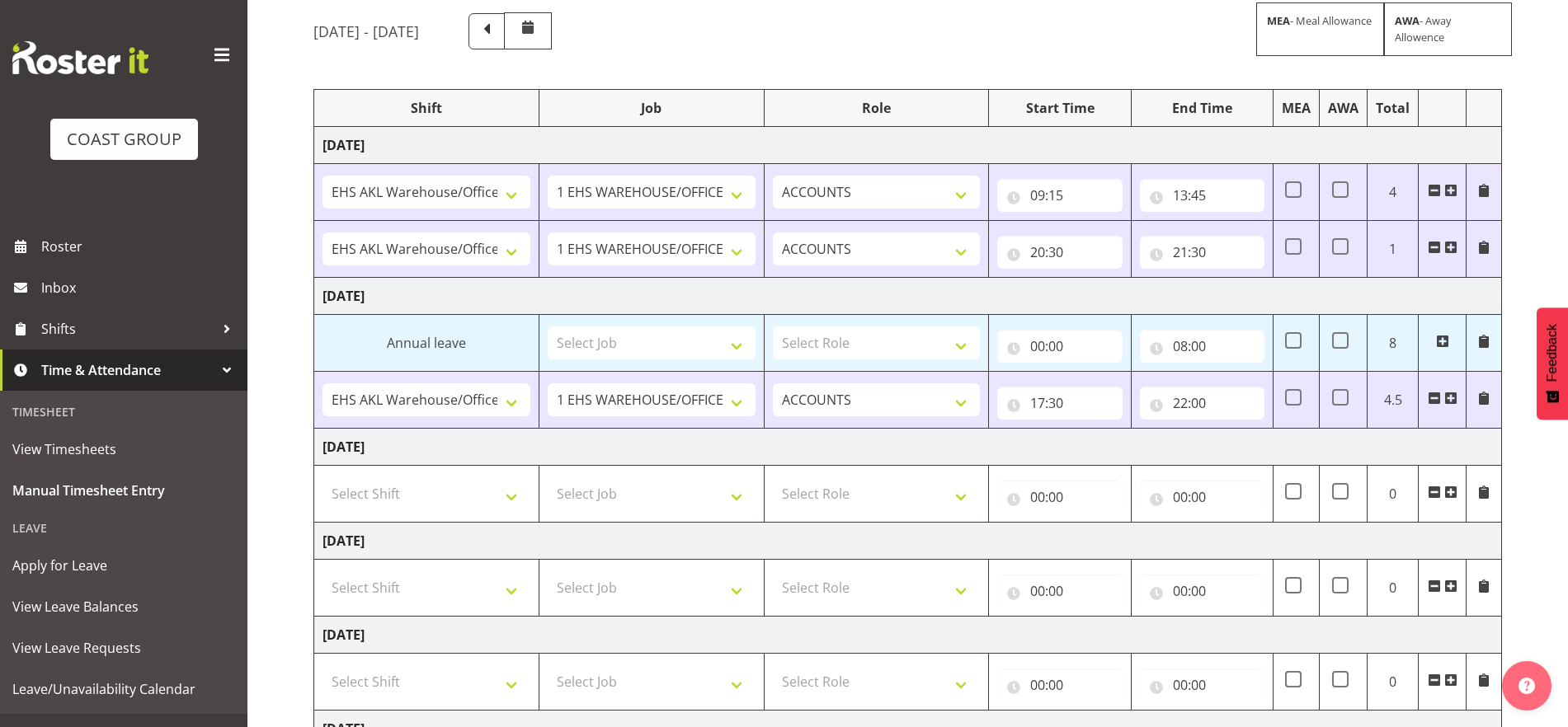
scroll to position [109, 0]
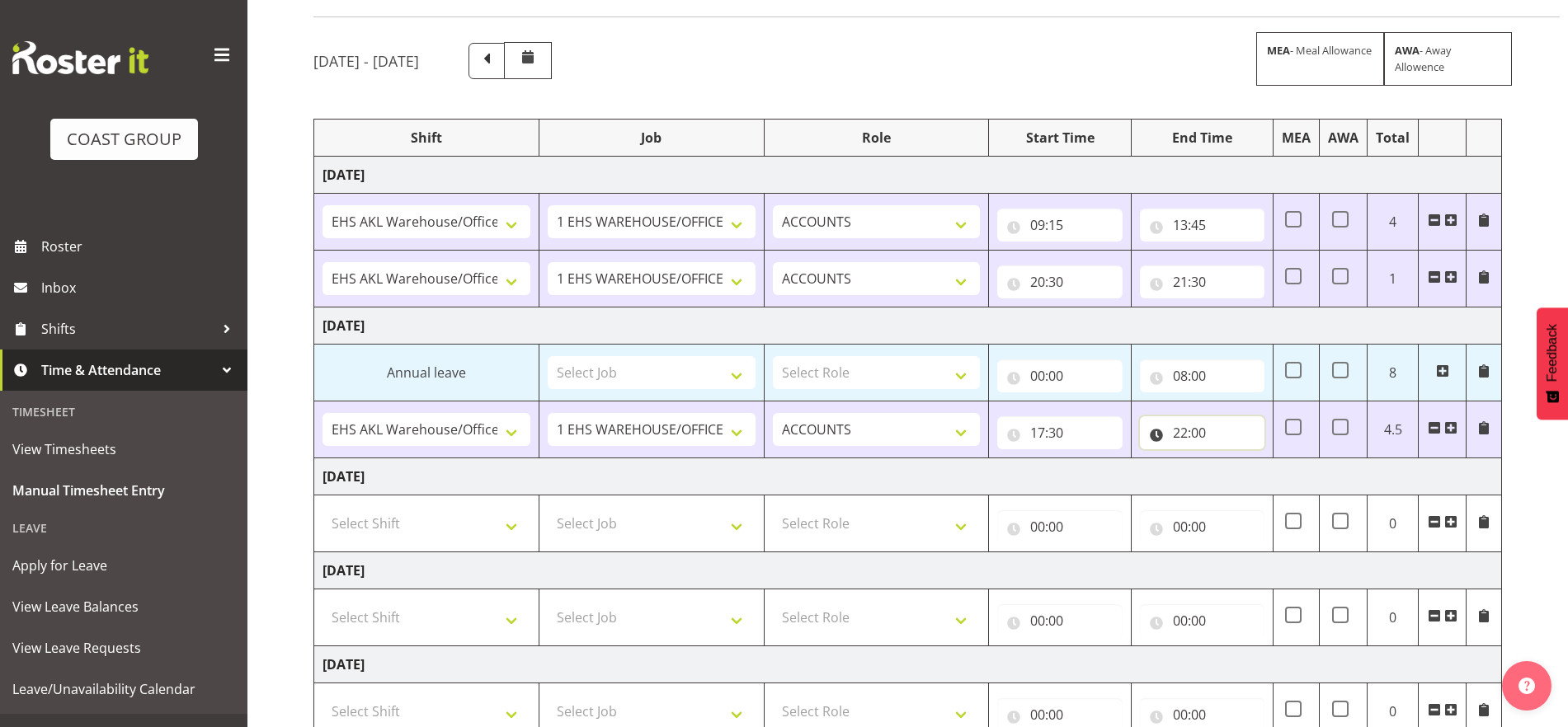
click at [1172, 437] on input "22:00" at bounding box center [1202, 432] width 125 height 33
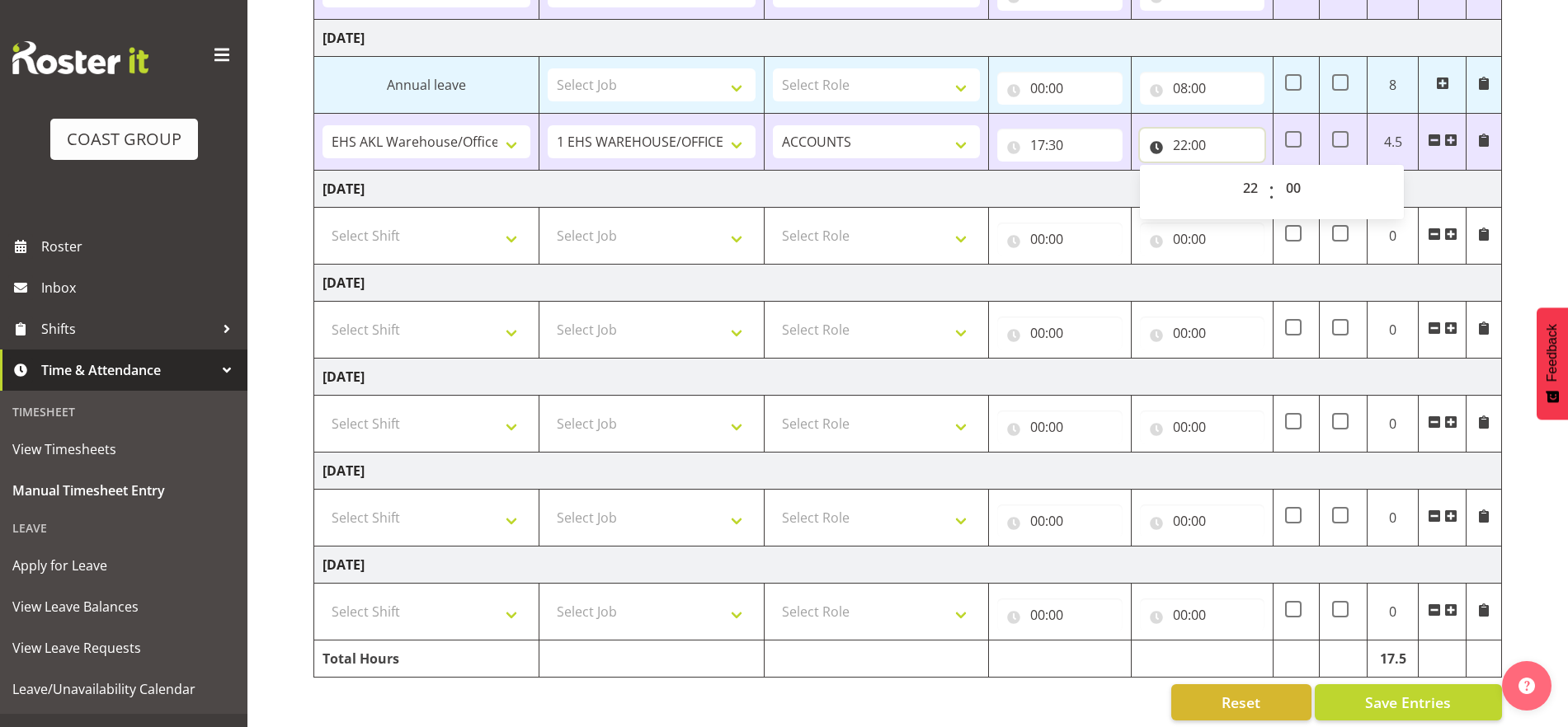
scroll to position [418, 0]
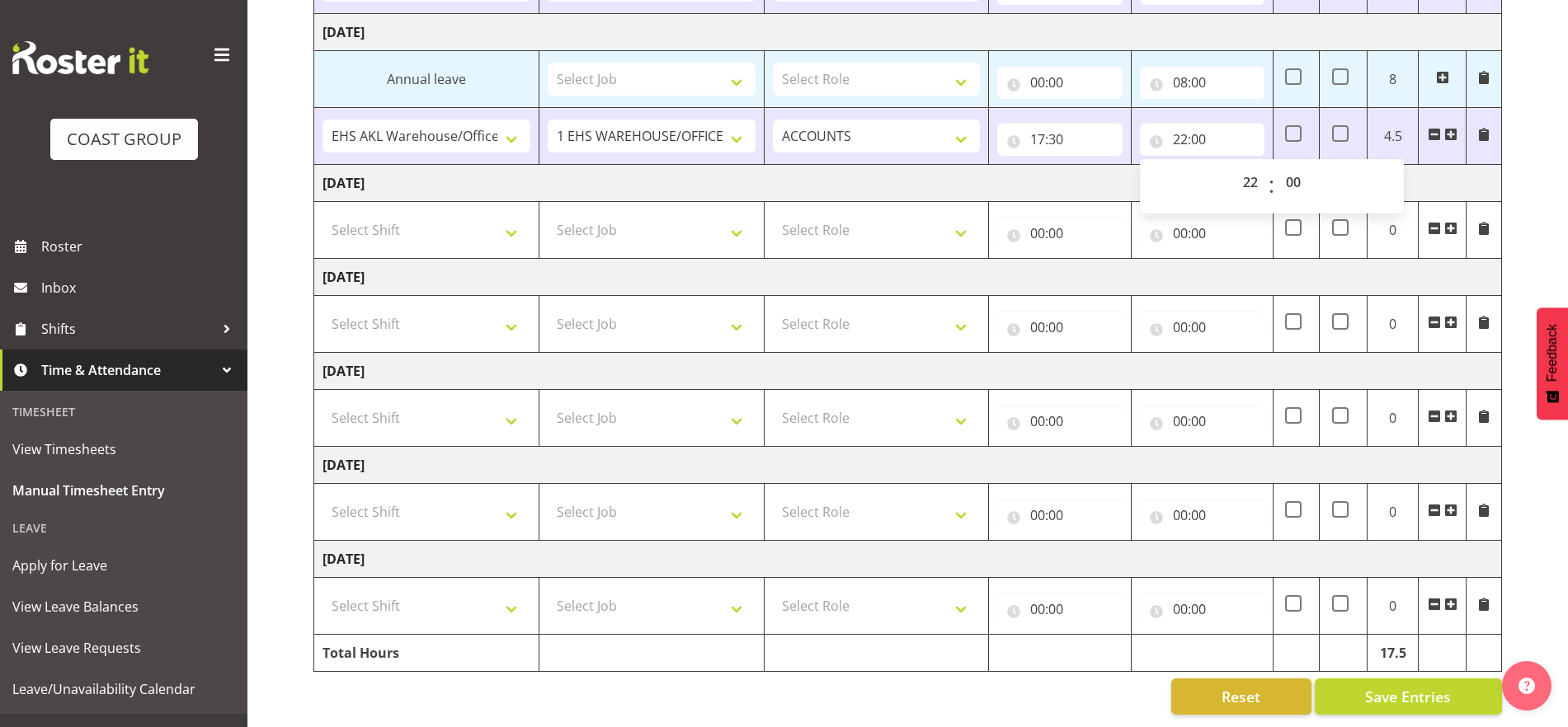
click at [1431, 583] on div "September 3rd - September 9th 2025 MEA - Meal Allowance AWA - Away Allowence Sh…" at bounding box center [941, 231] width 1255 height 991
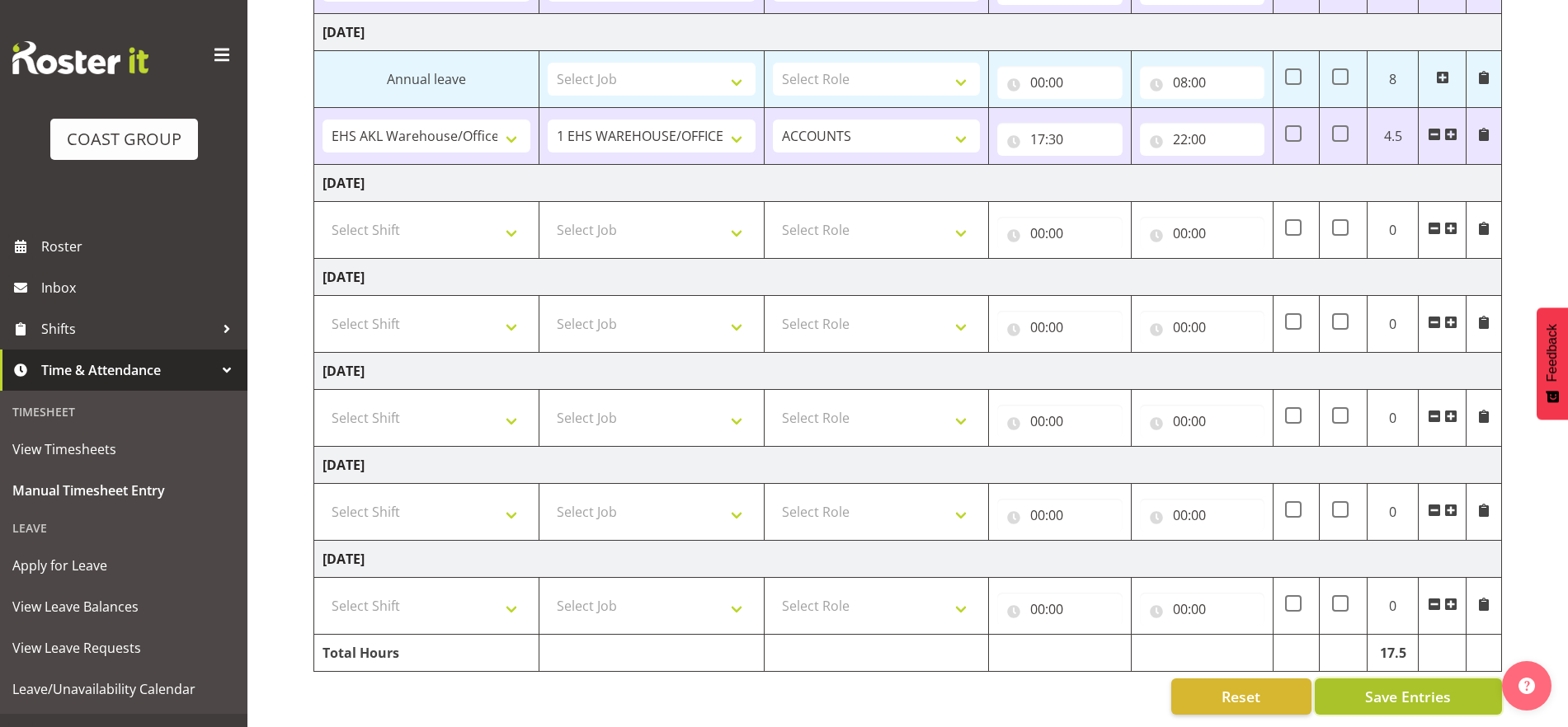
click at [1411, 688] on span "Save Entries" at bounding box center [1408, 697] width 85 height 21
